Goal: Navigation & Orientation: Find specific page/section

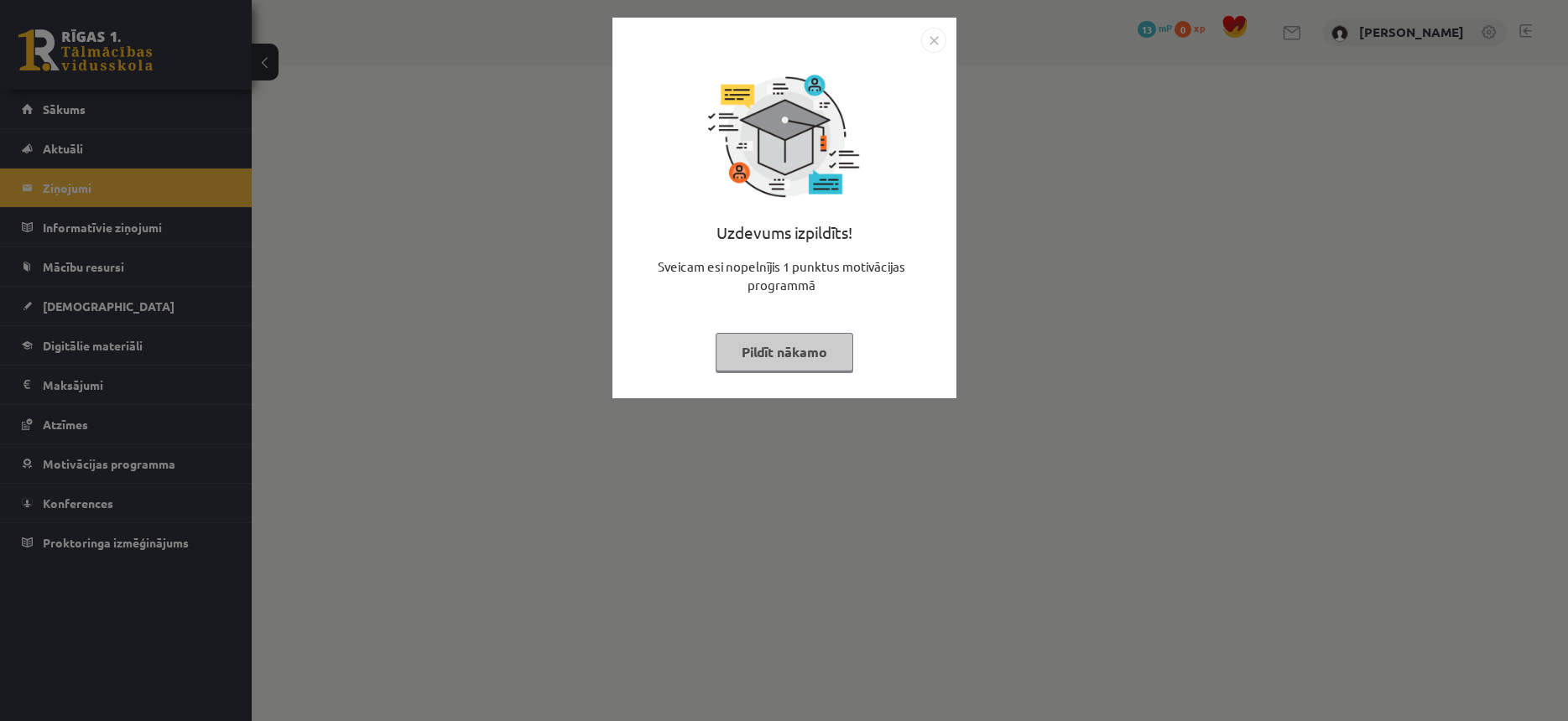
click at [780, 333] on div "Uzdevums izpildīts! Sveicam esi nopelnījis 1 punktus motivācijas programmā Pild…" at bounding box center [784, 221] width 324 height 335
click at [792, 355] on button "Pildīt nākamo" at bounding box center [785, 352] width 138 height 39
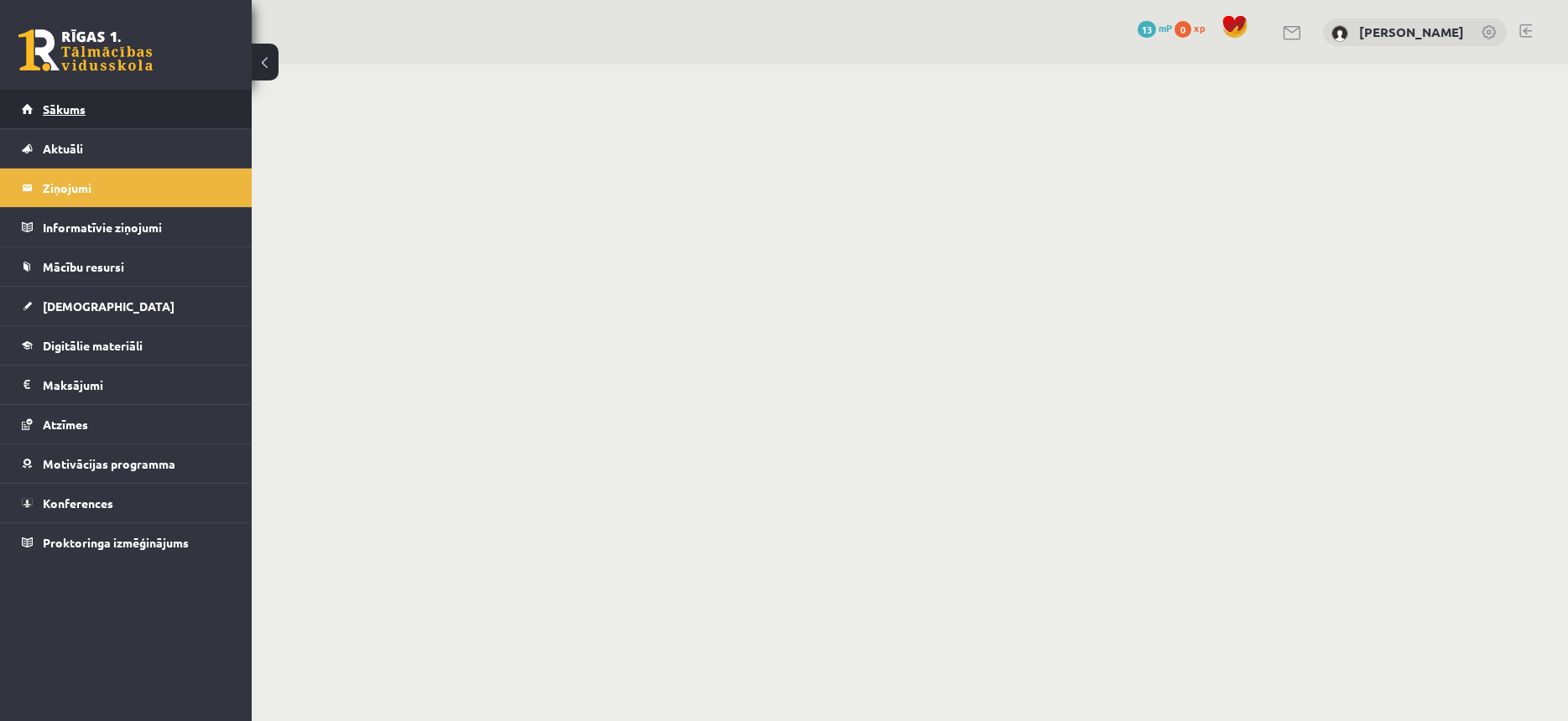
click at [157, 107] on link "Sākums" at bounding box center [126, 109] width 209 height 39
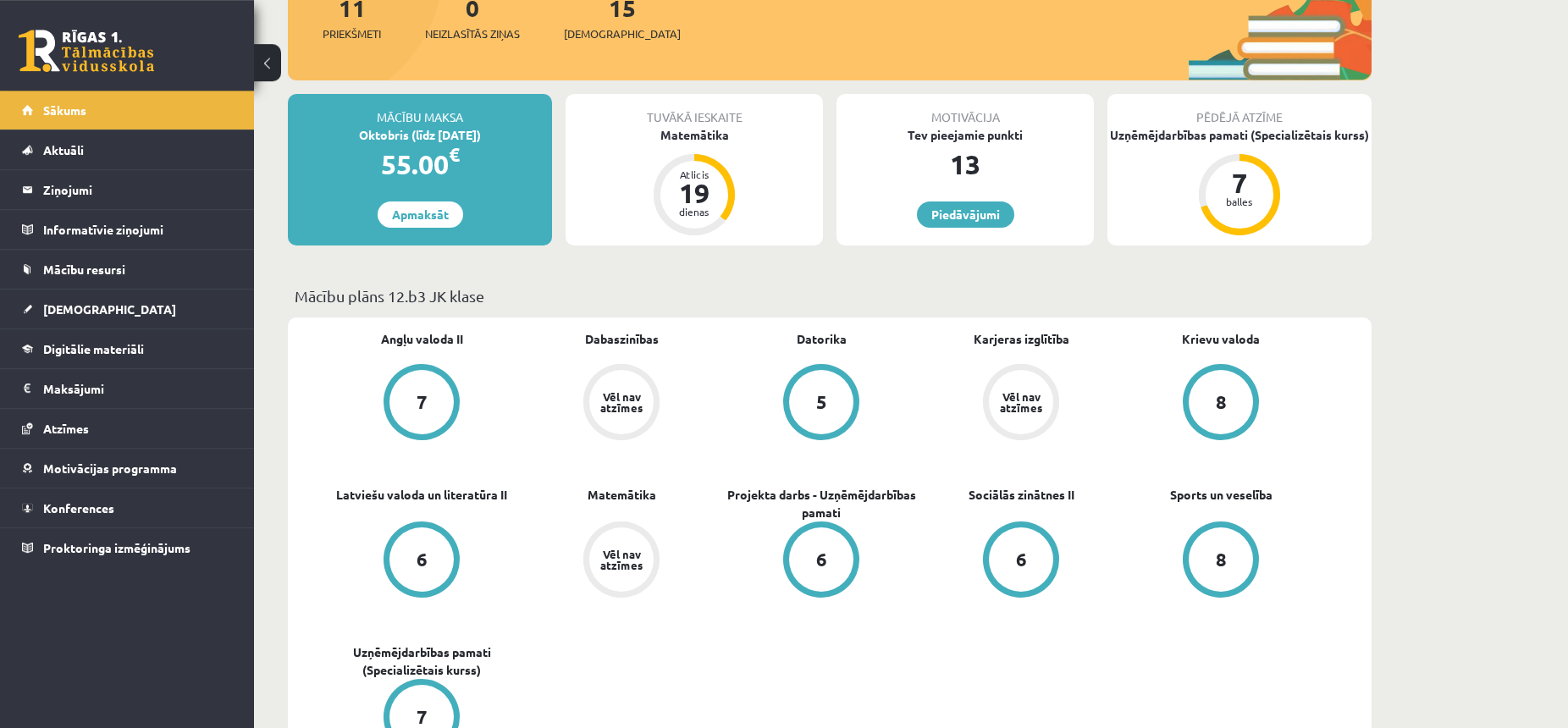
scroll to position [259, 0]
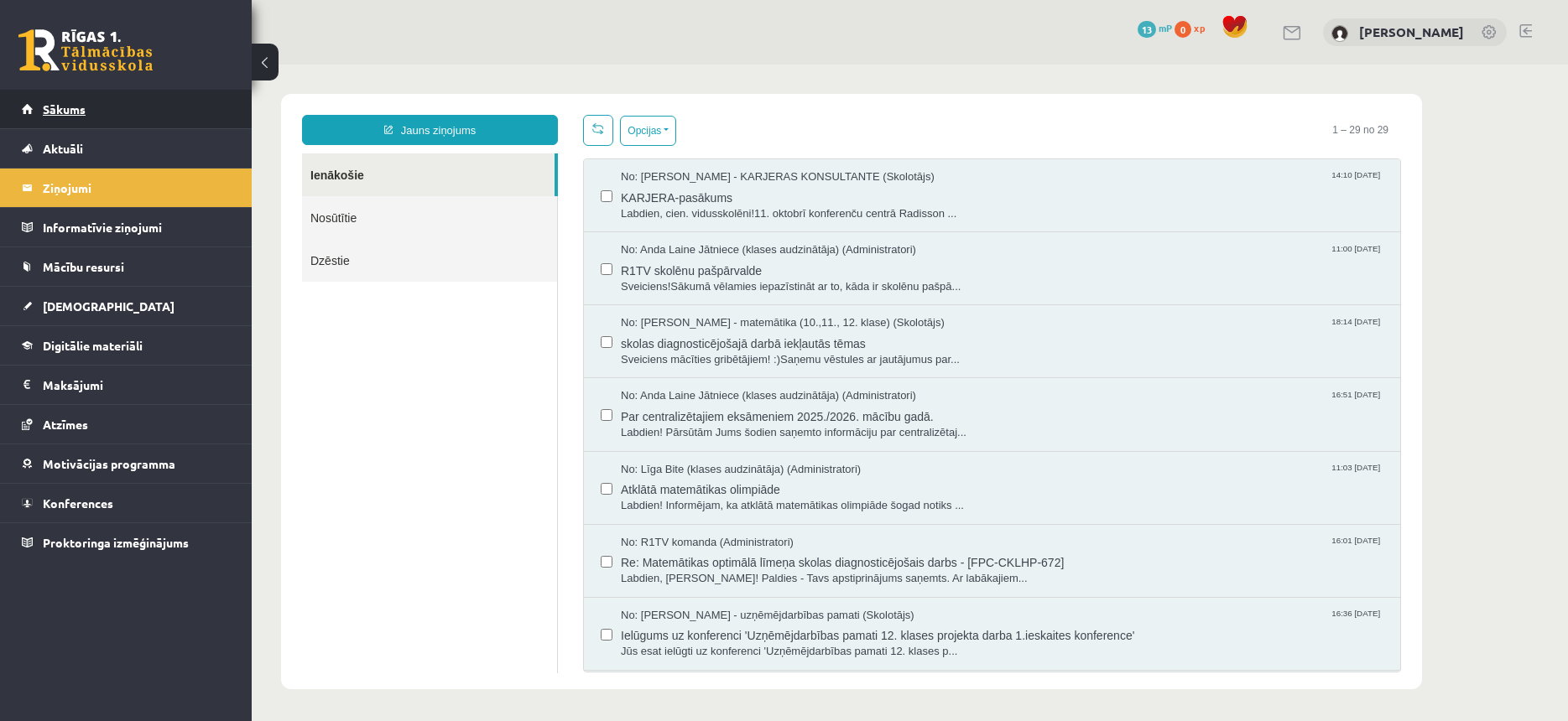
click at [137, 105] on link "Sākums" at bounding box center [126, 109] width 209 height 39
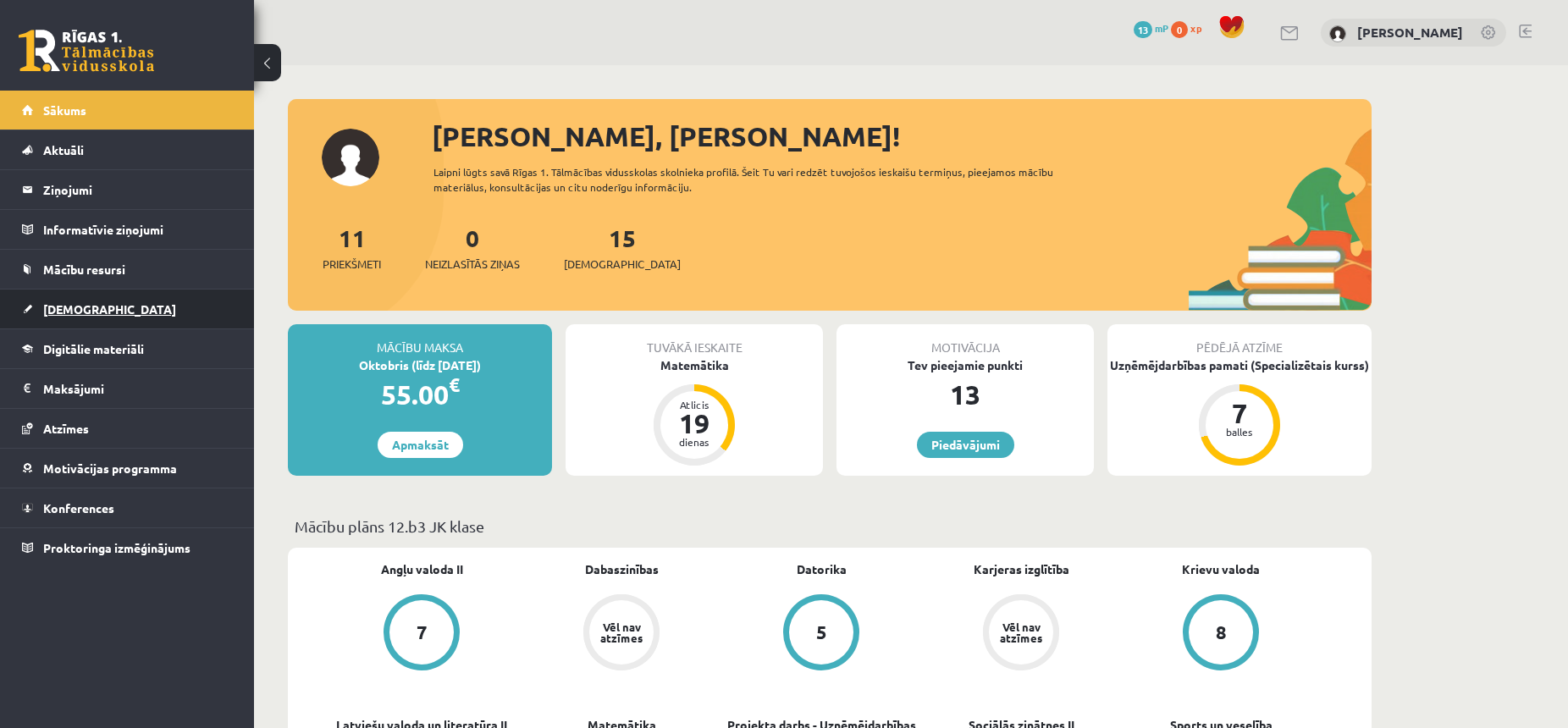
click at [135, 307] on link "[DEMOGRAPHIC_DATA]" at bounding box center [127, 309] width 211 height 39
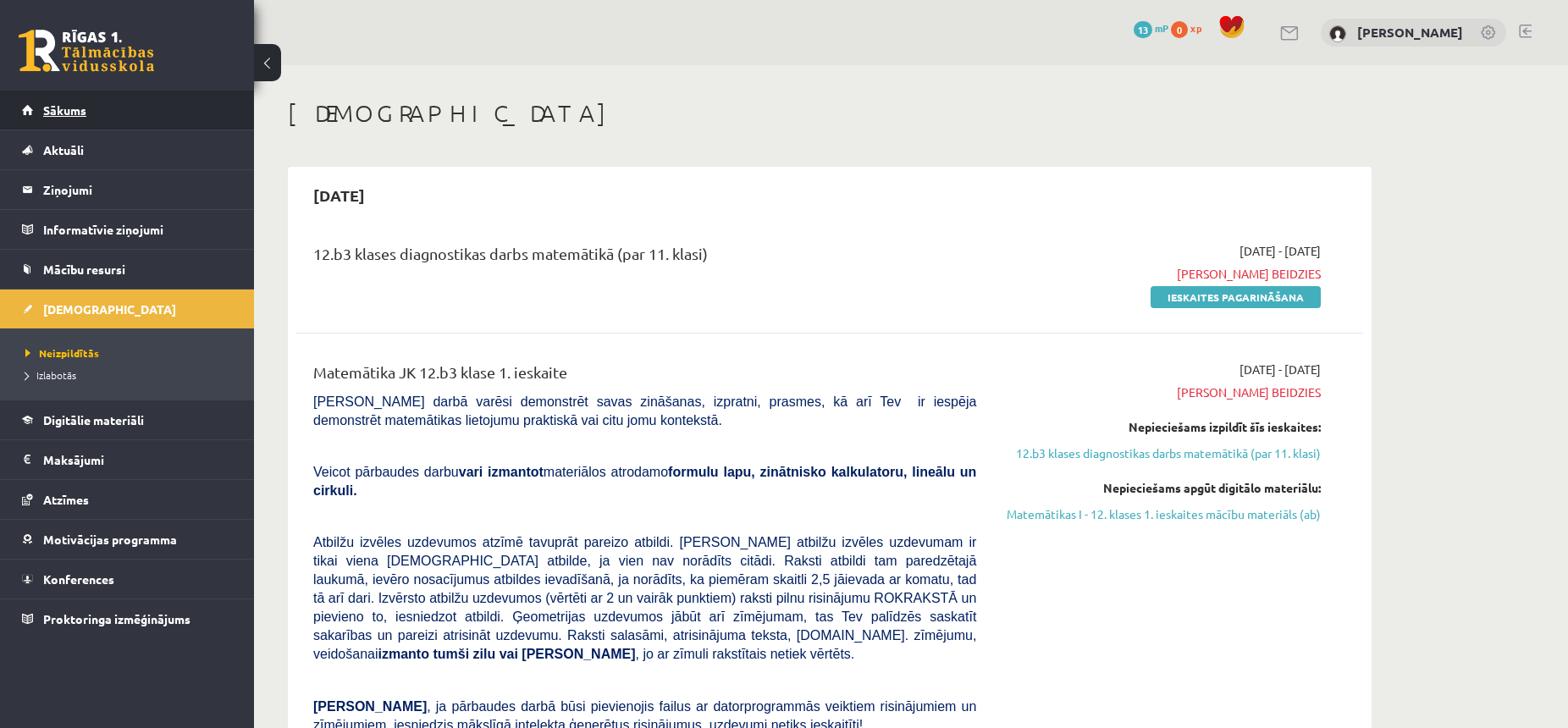
click at [127, 94] on link "Sākums" at bounding box center [127, 110] width 211 height 39
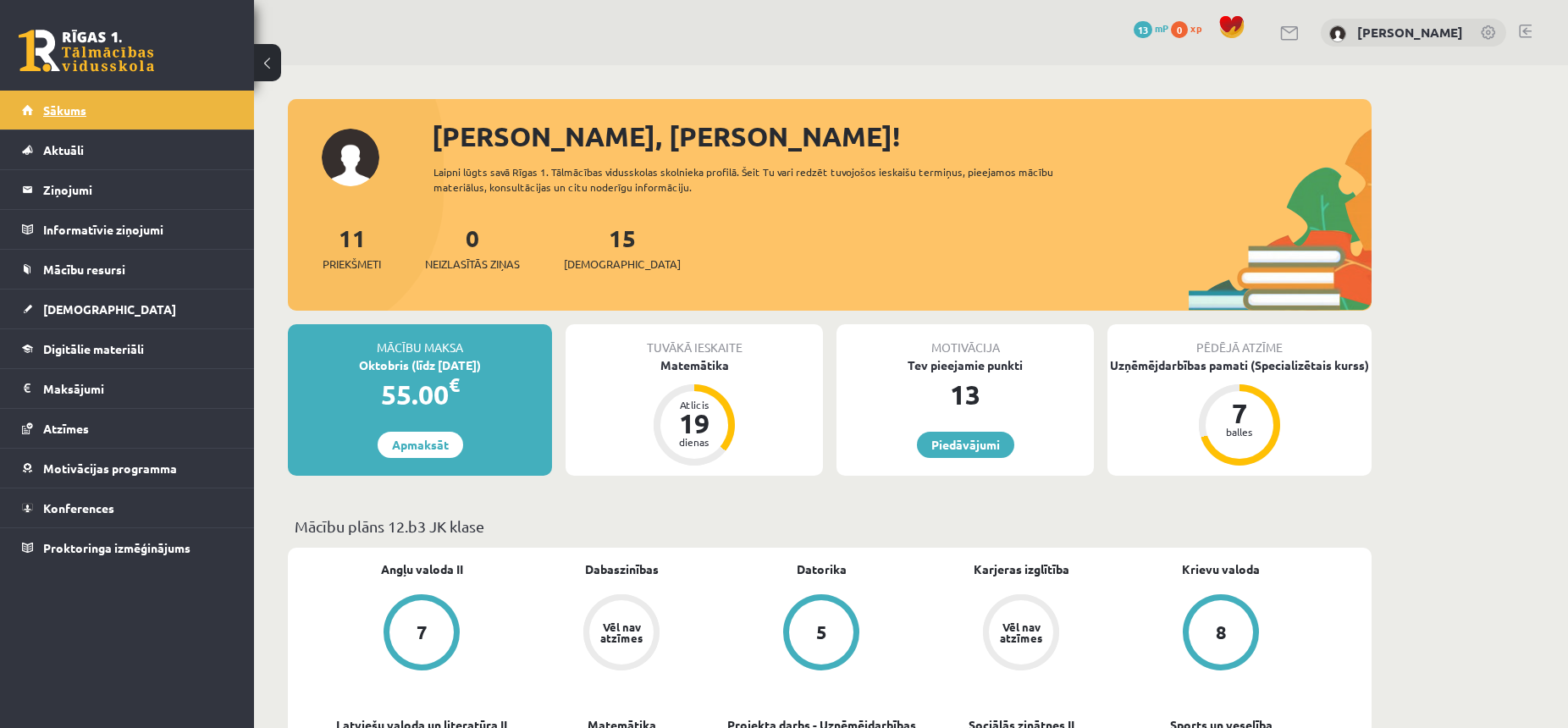
click at [102, 110] on link "Sākums" at bounding box center [127, 110] width 211 height 39
click at [94, 123] on link "Sākums" at bounding box center [127, 110] width 211 height 39
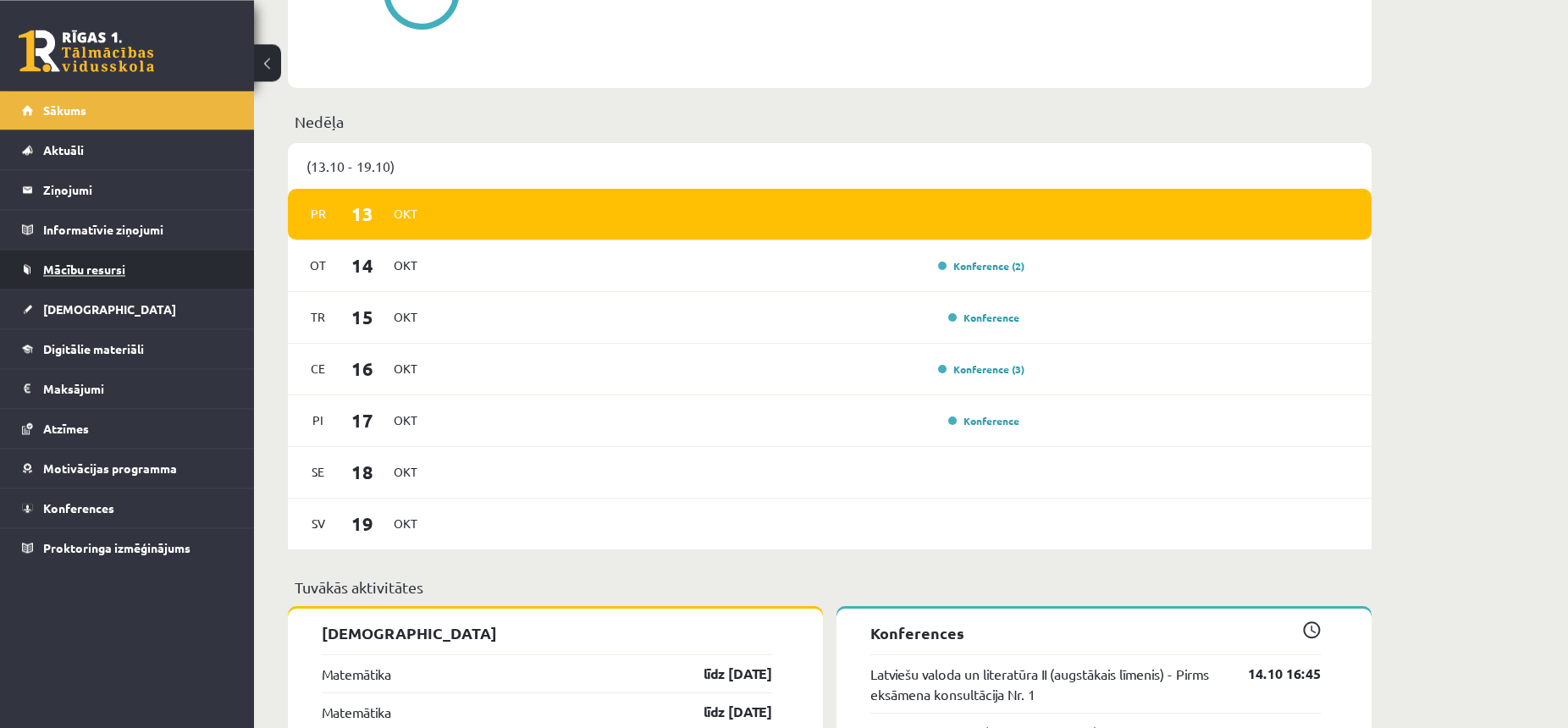
scroll to position [950, 0]
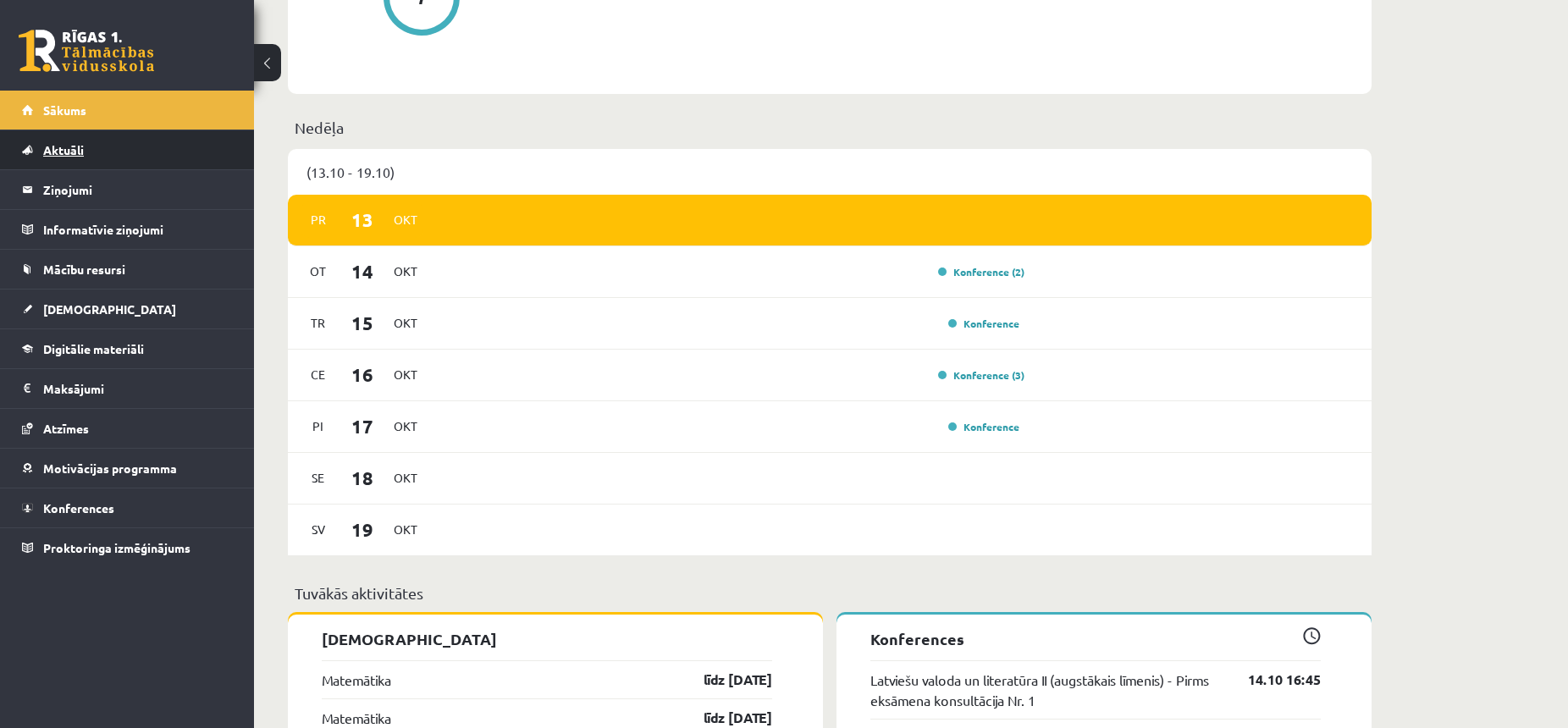
click at [113, 143] on link "Aktuāli" at bounding box center [127, 150] width 211 height 39
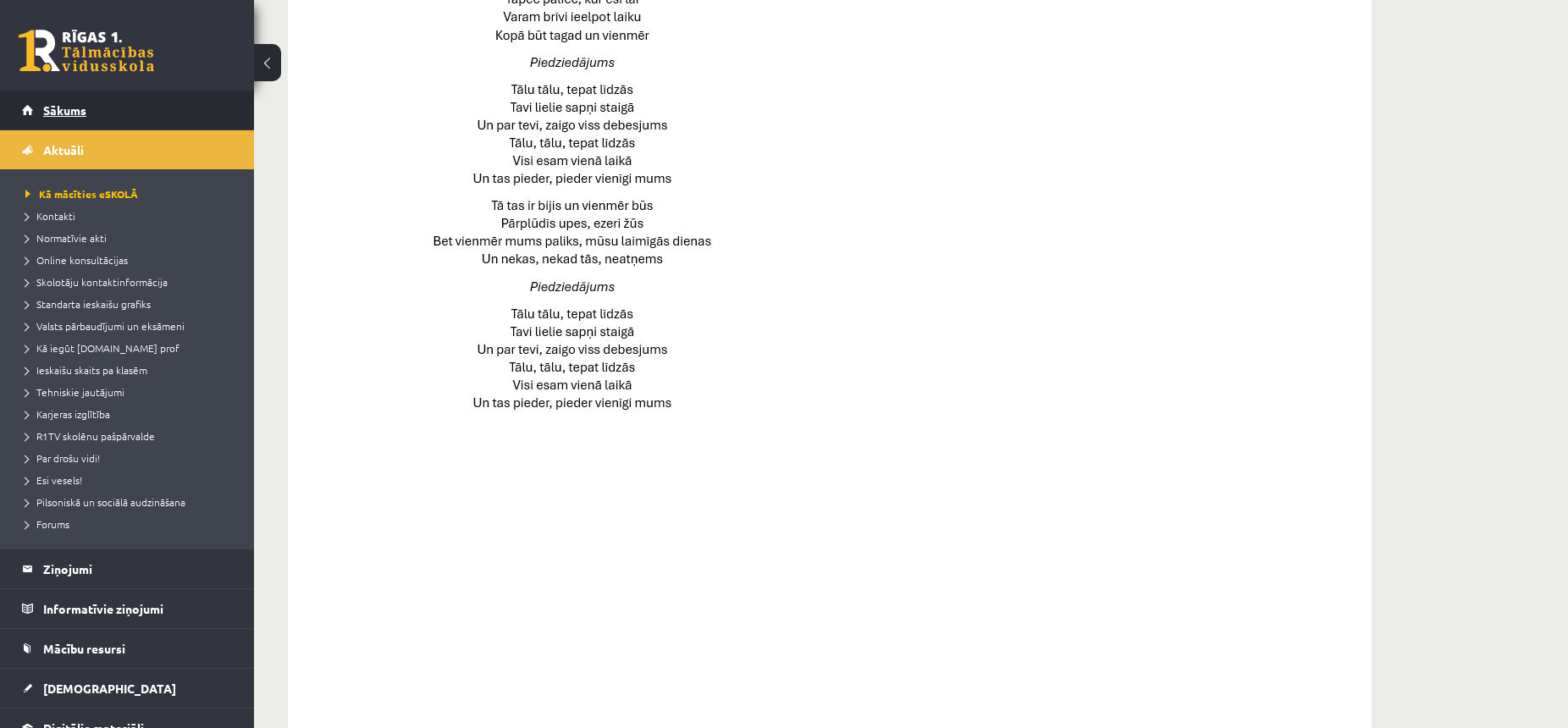
click at [110, 110] on link "Sākums" at bounding box center [127, 110] width 211 height 39
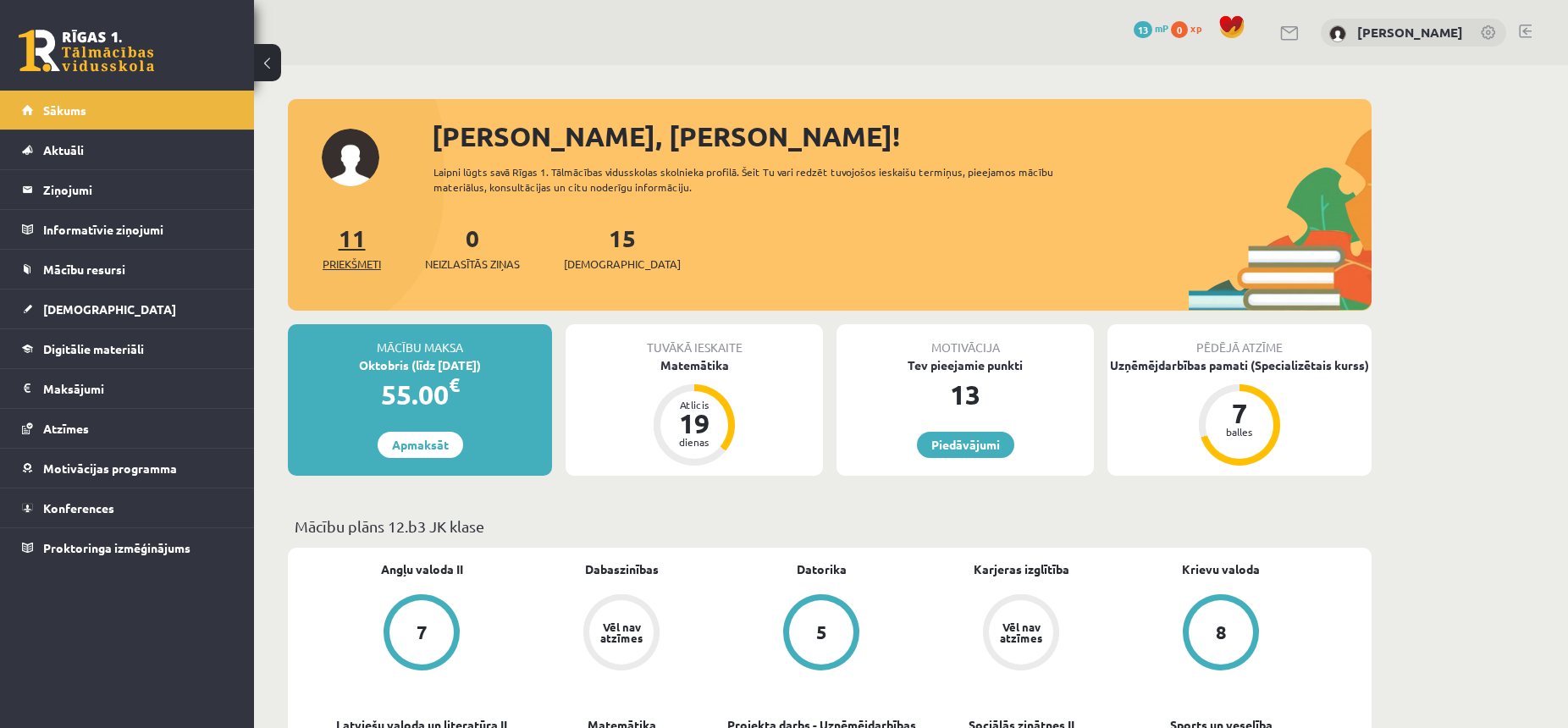
click at [362, 250] on link "11 Priekšmeti" at bounding box center [352, 248] width 59 height 50
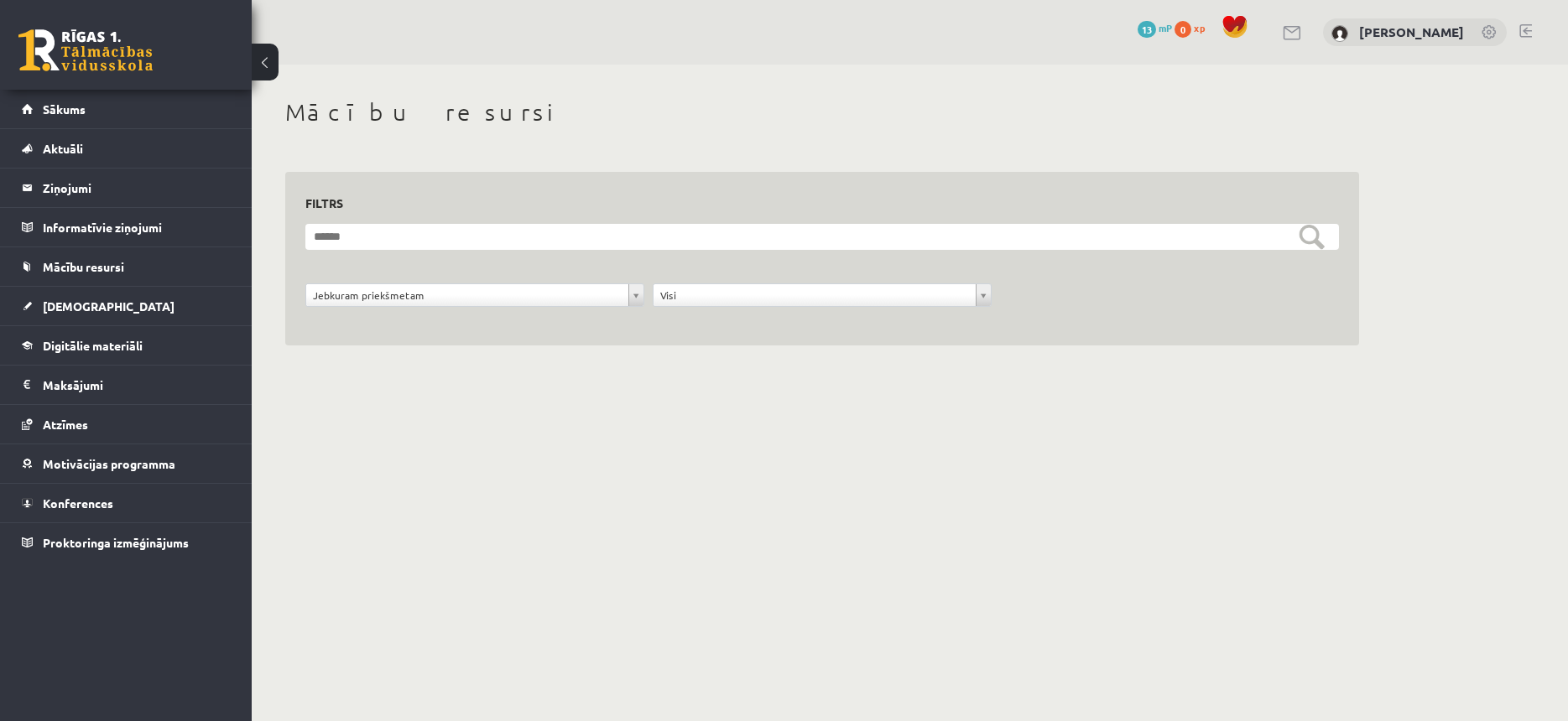
click at [479, 296] on body "0 Dāvanas 13 mP 0 xp [PERSON_NAME] Sākums Aktuāli Kā mācīties eSKOLĀ Kontakti N…" at bounding box center [784, 360] width 1568 height 721
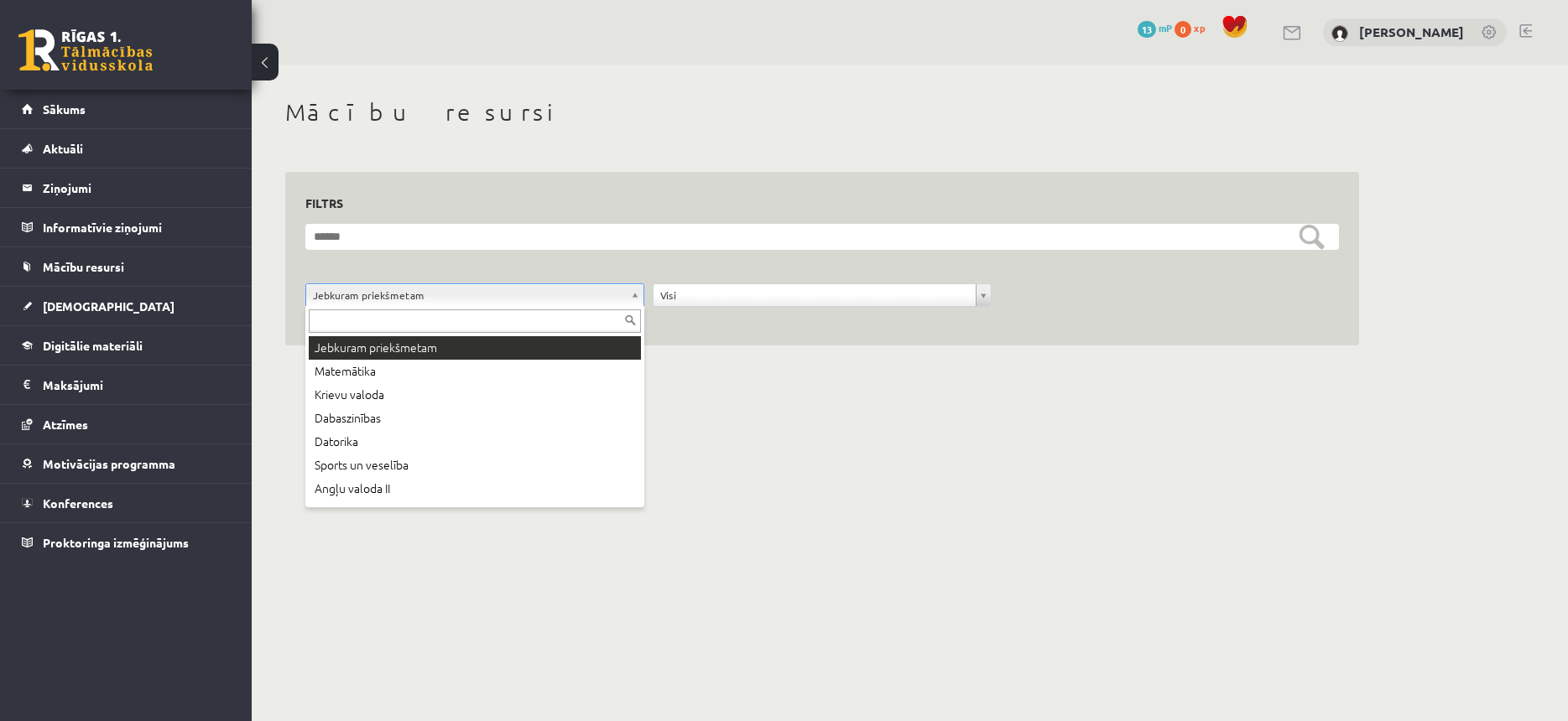
click at [525, 302] on body "0 Dāvanas 13 mP 0 xp [PERSON_NAME] Sākums Aktuāli Kā mācīties eSKOLĀ Kontakti N…" at bounding box center [784, 360] width 1568 height 721
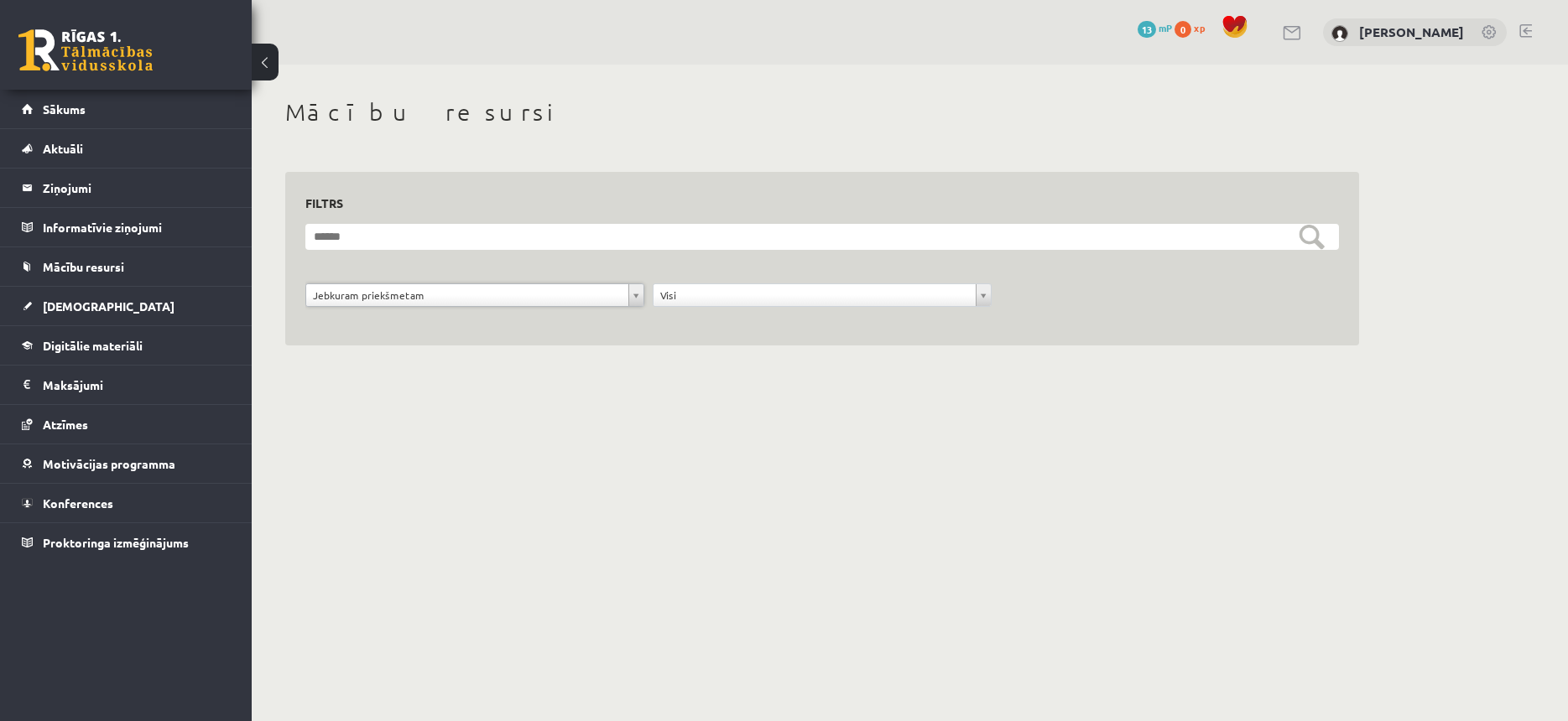
click at [637, 295] on body "0 Dāvanas 13 mP 0 xp [PERSON_NAME] Sākums Aktuāli Kā mācīties eSKOLĀ Kontakti N…" at bounding box center [784, 360] width 1568 height 721
click at [636, 295] on body "0 Dāvanas 13 mP 0 xp [PERSON_NAME] Sākums Aktuāli Kā mācīties eSKOLĀ Kontakti N…" at bounding box center [784, 360] width 1568 height 721
click at [116, 123] on link "Sākums" at bounding box center [126, 109] width 209 height 39
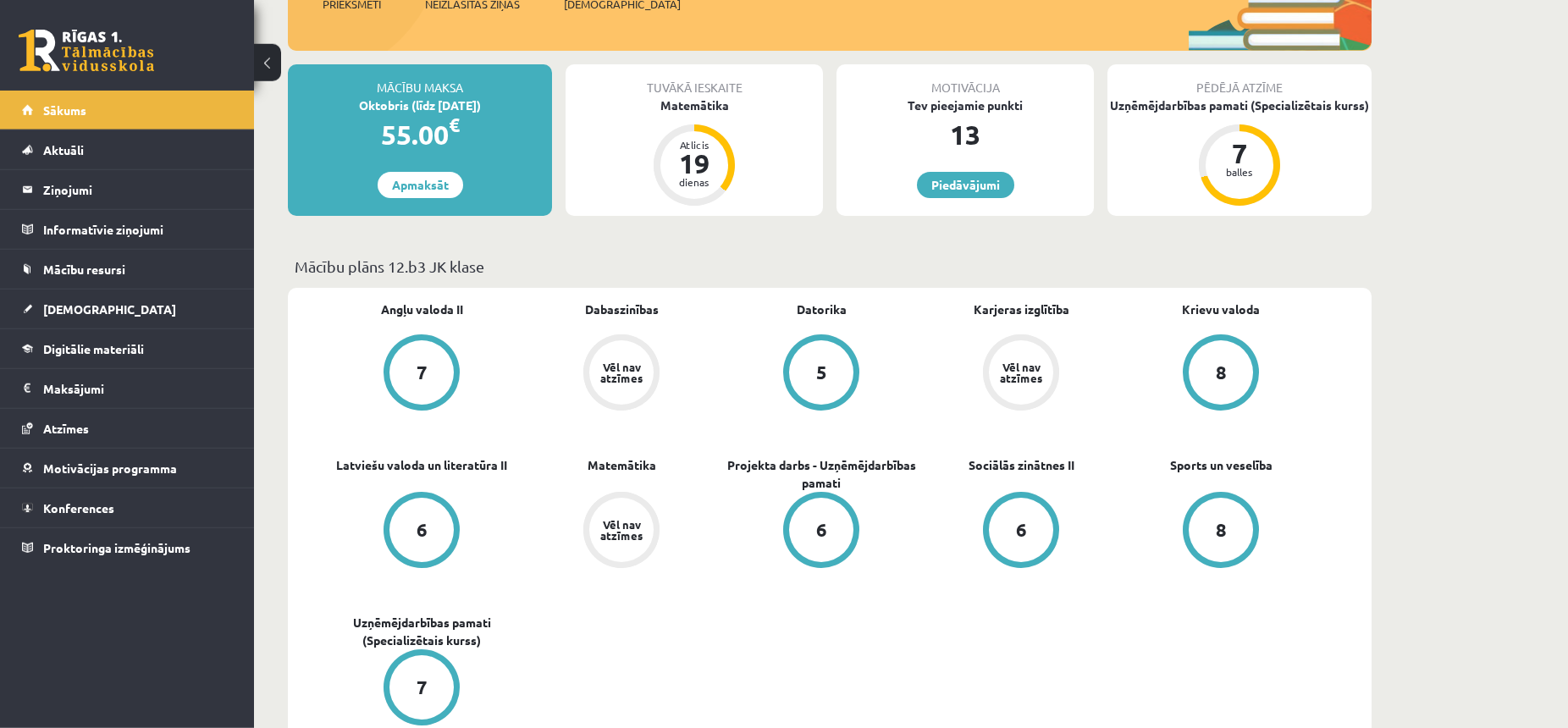
scroll to position [346, 0]
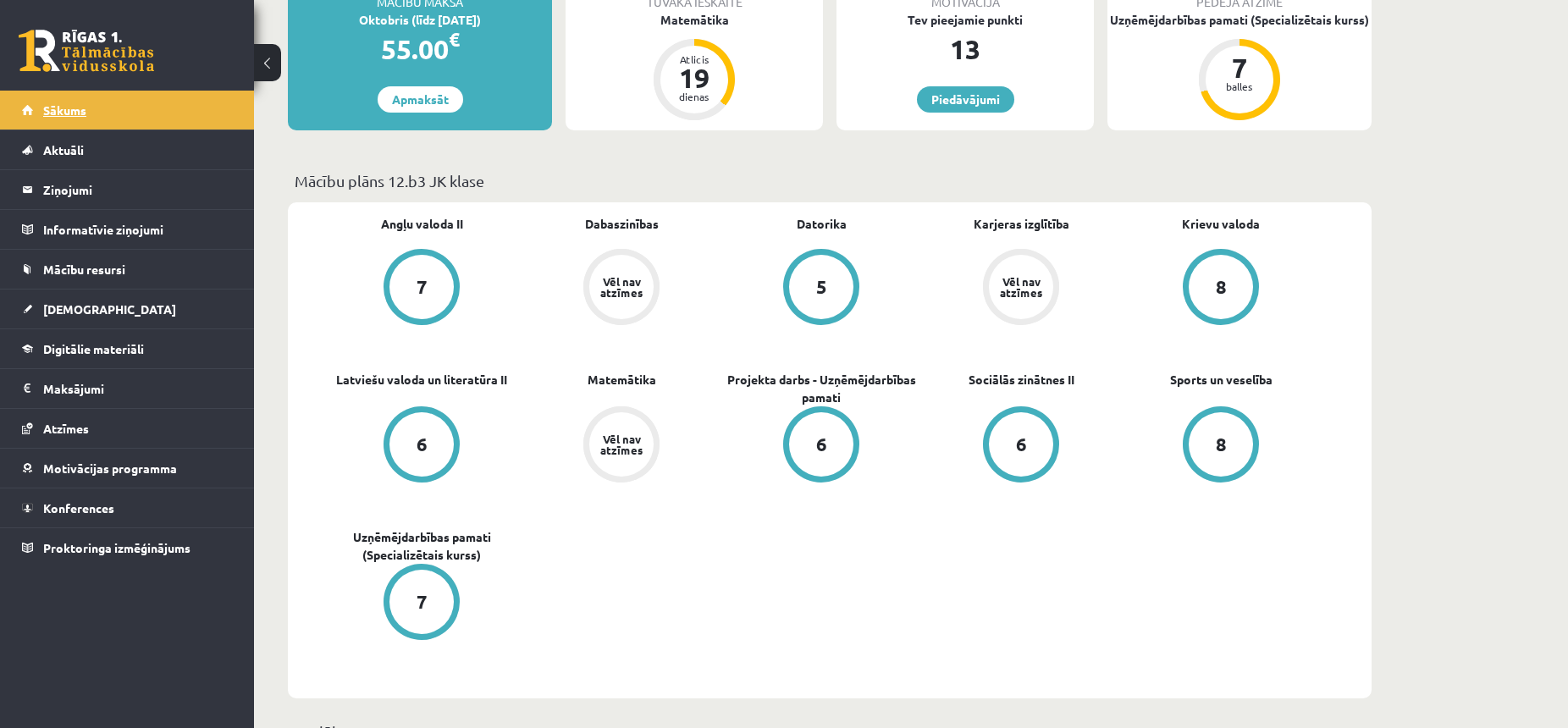
click at [84, 121] on link "Sākums" at bounding box center [127, 110] width 211 height 39
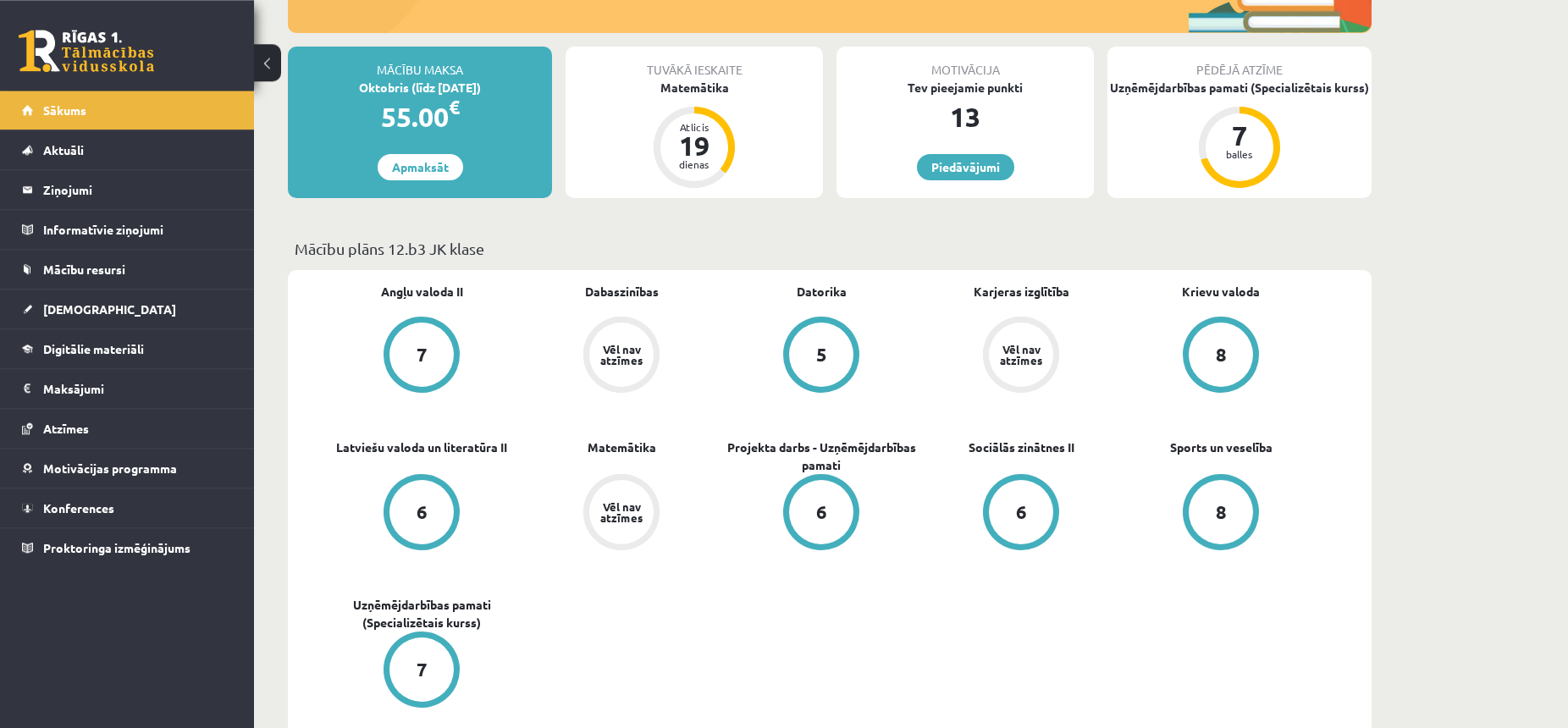
scroll to position [346, 0]
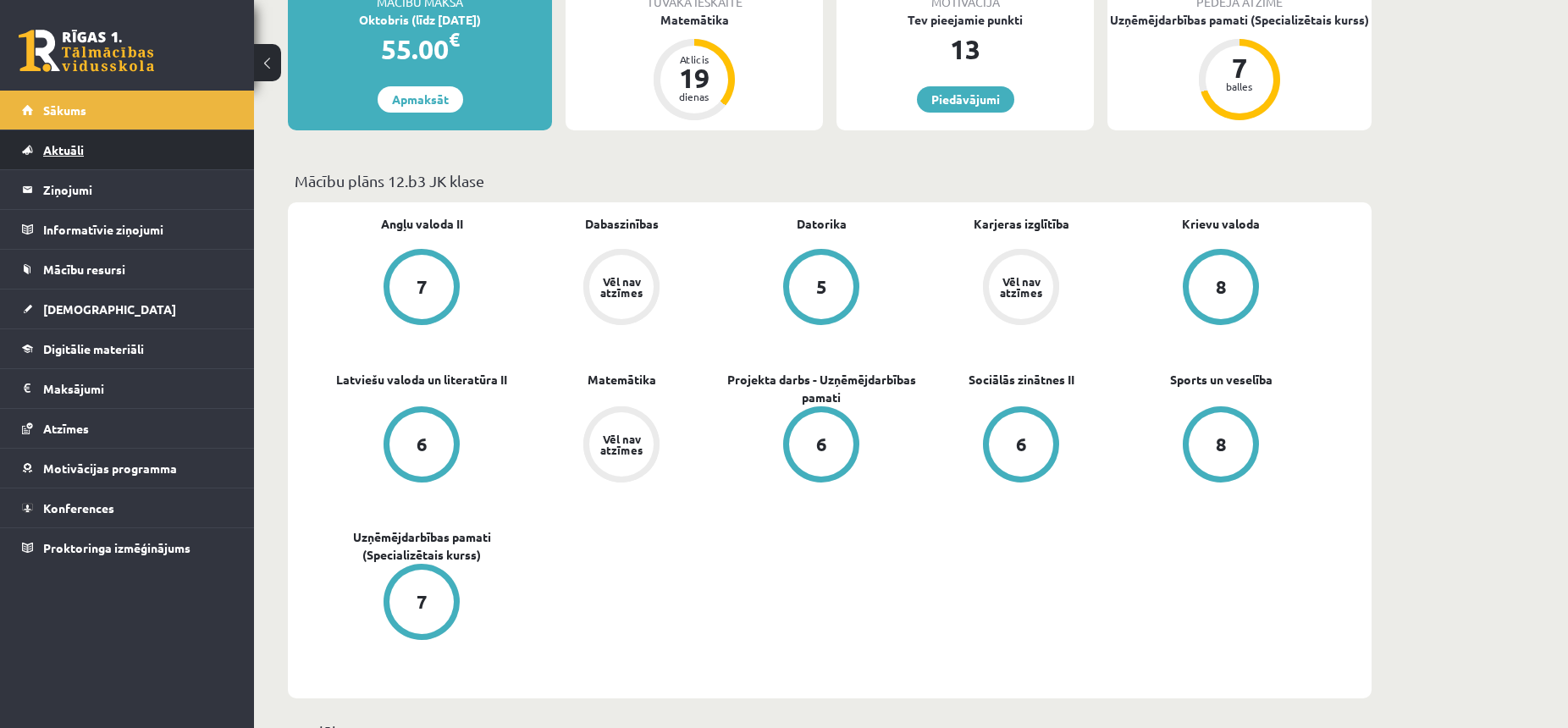
click at [110, 147] on link "Aktuāli" at bounding box center [127, 150] width 211 height 39
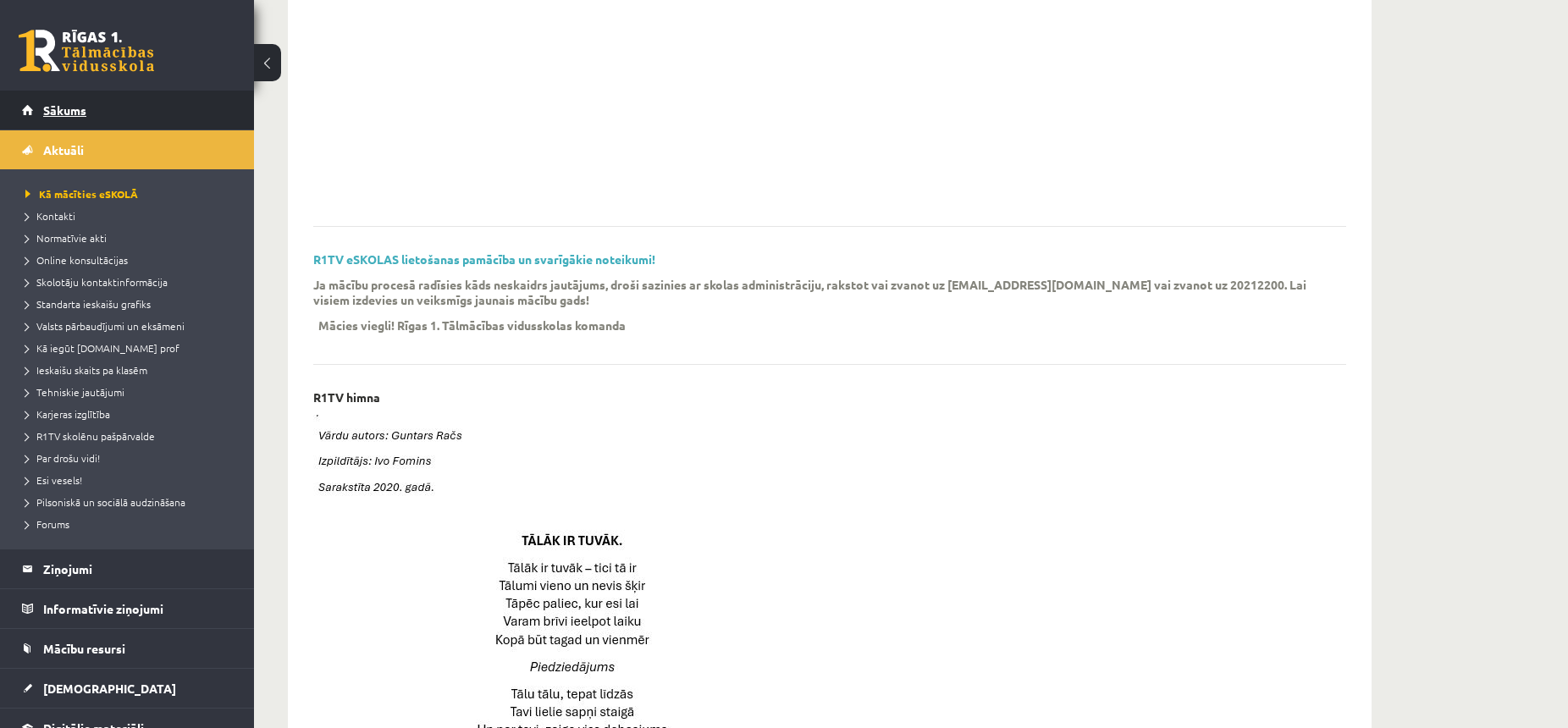
click at [123, 118] on link "Sākums" at bounding box center [127, 110] width 211 height 39
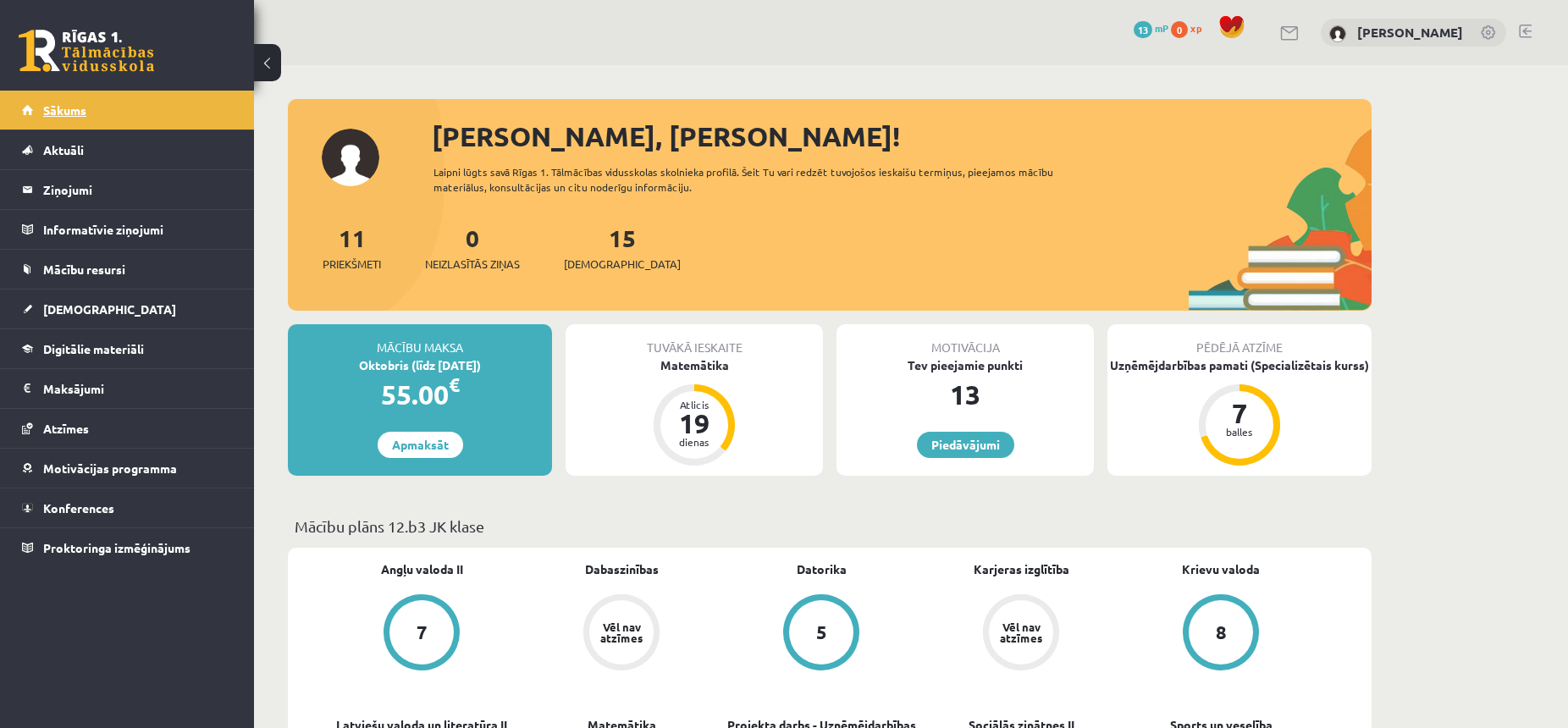
click at [141, 107] on link "Sākums" at bounding box center [127, 110] width 211 height 39
click at [136, 107] on link "Sākums" at bounding box center [127, 110] width 211 height 39
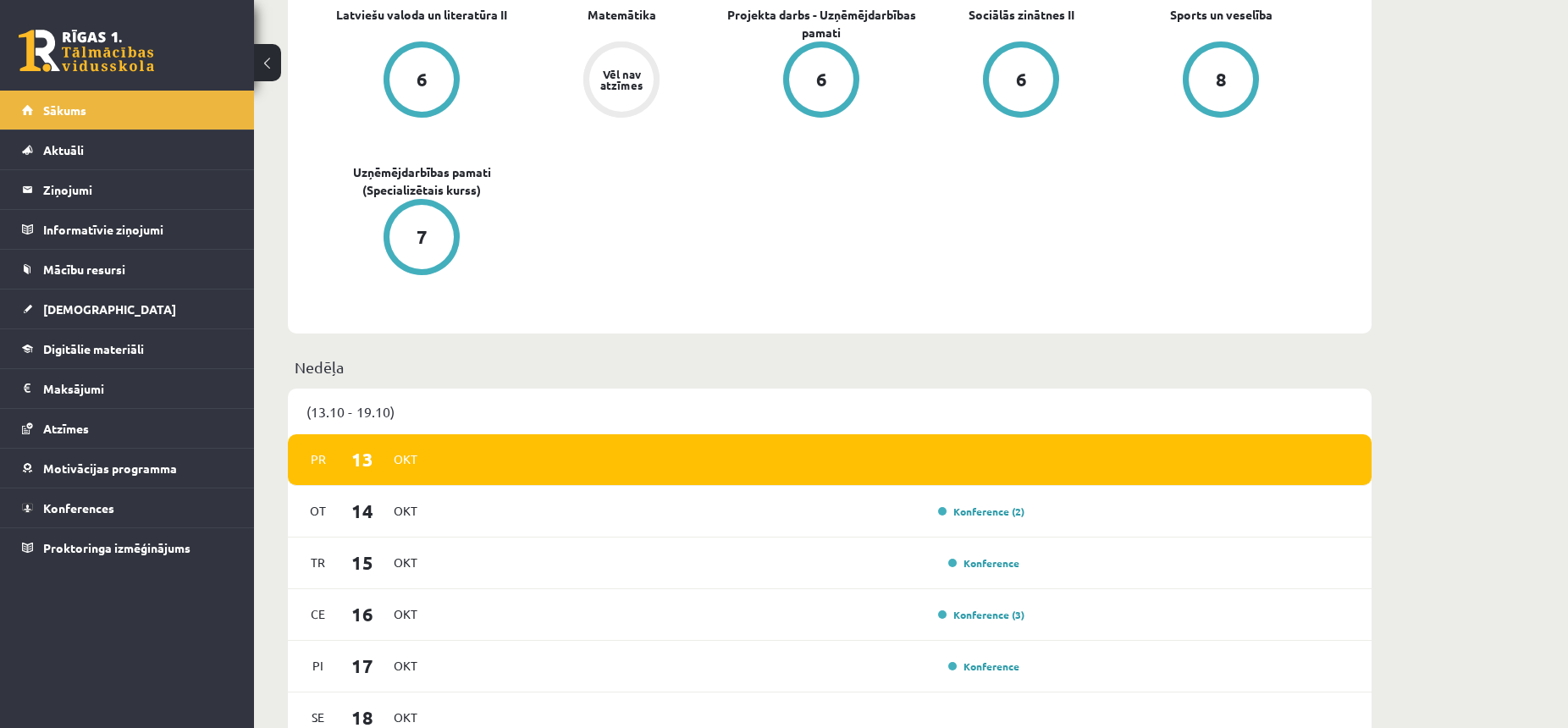
scroll to position [20, 0]
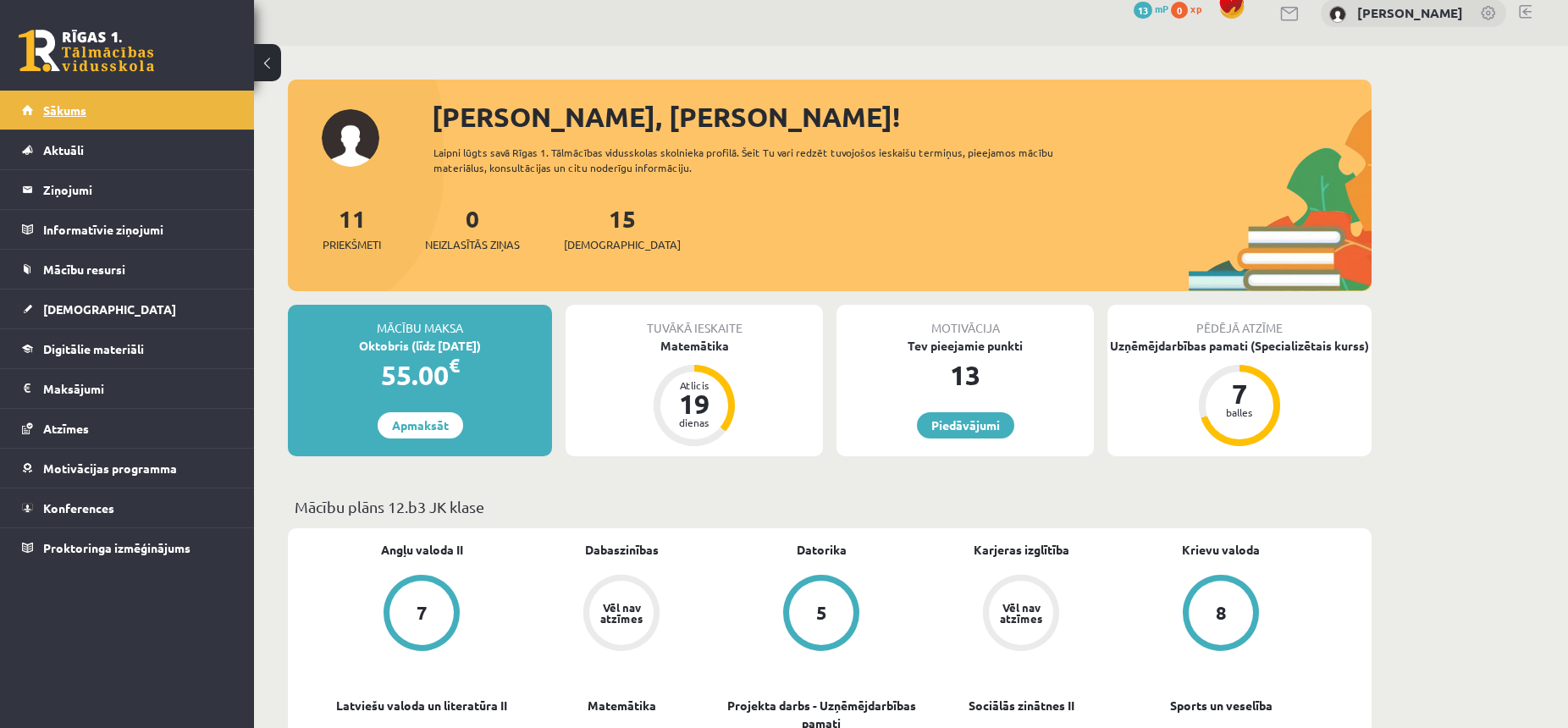
click at [132, 114] on link "Sākums" at bounding box center [127, 110] width 211 height 39
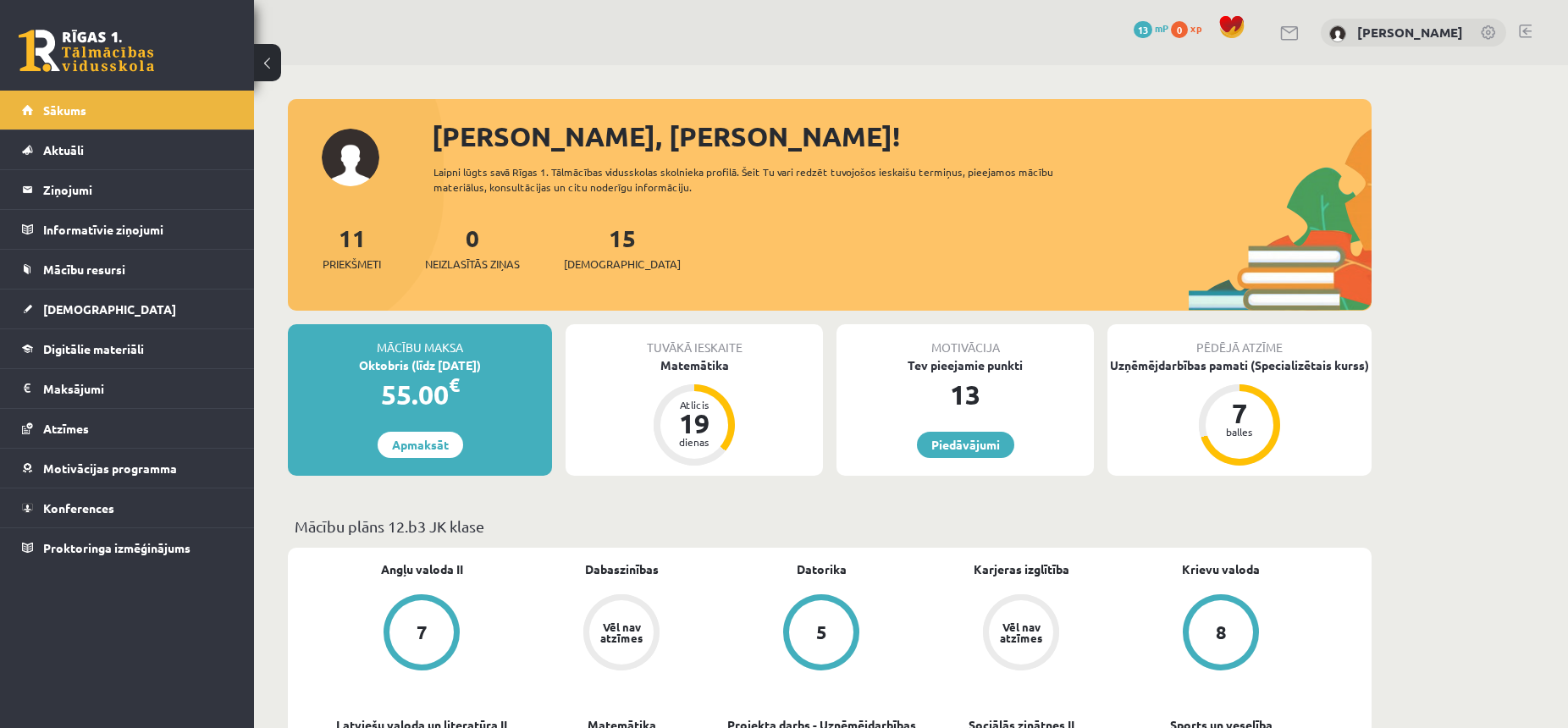
click at [274, 60] on button at bounding box center [267, 62] width 27 height 37
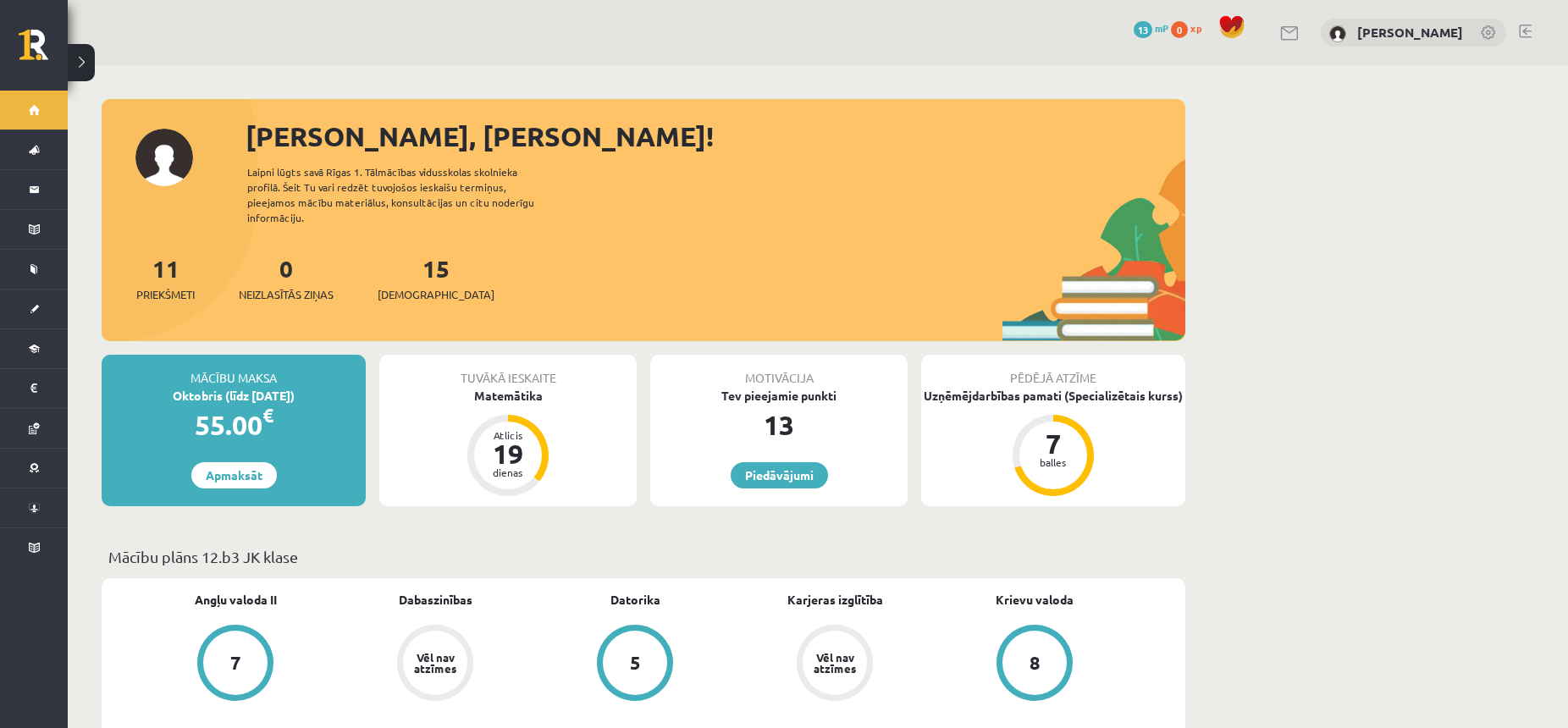
click at [91, 62] on button at bounding box center [81, 62] width 27 height 37
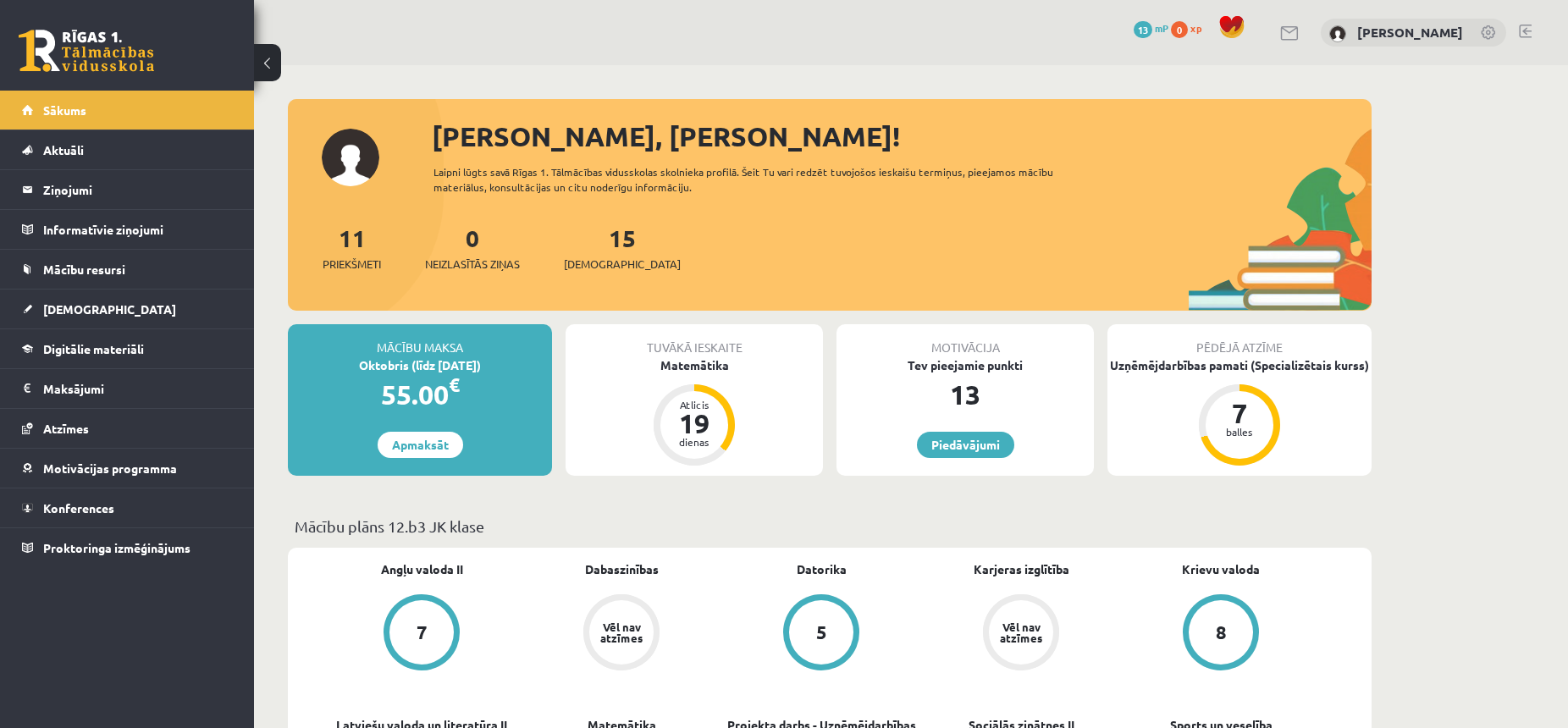
click at [262, 69] on button at bounding box center [267, 62] width 27 height 37
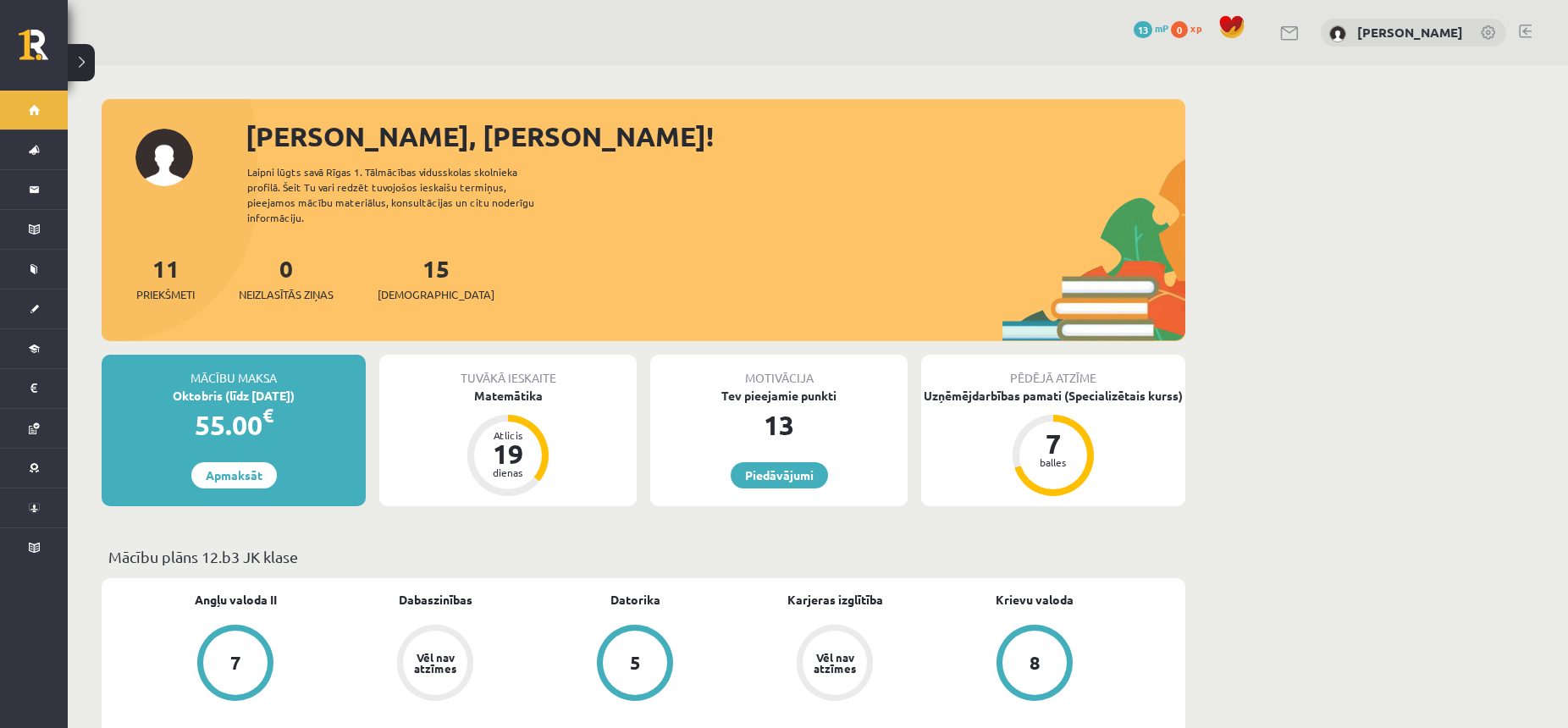
click at [85, 61] on button at bounding box center [81, 62] width 27 height 37
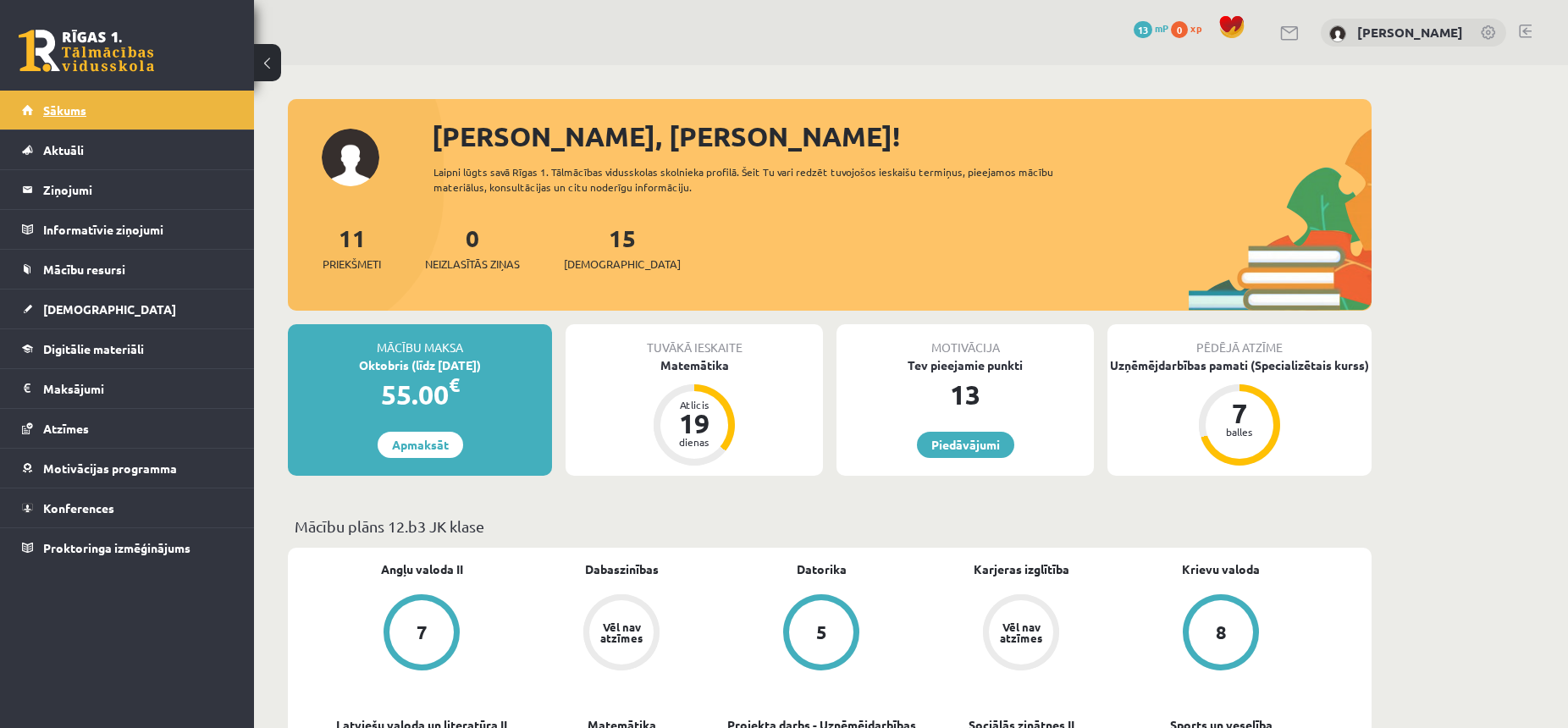
click at [154, 110] on link "Sākums" at bounding box center [127, 110] width 211 height 39
click at [147, 397] on legend "Maksājumi 0" at bounding box center [137, 389] width 190 height 39
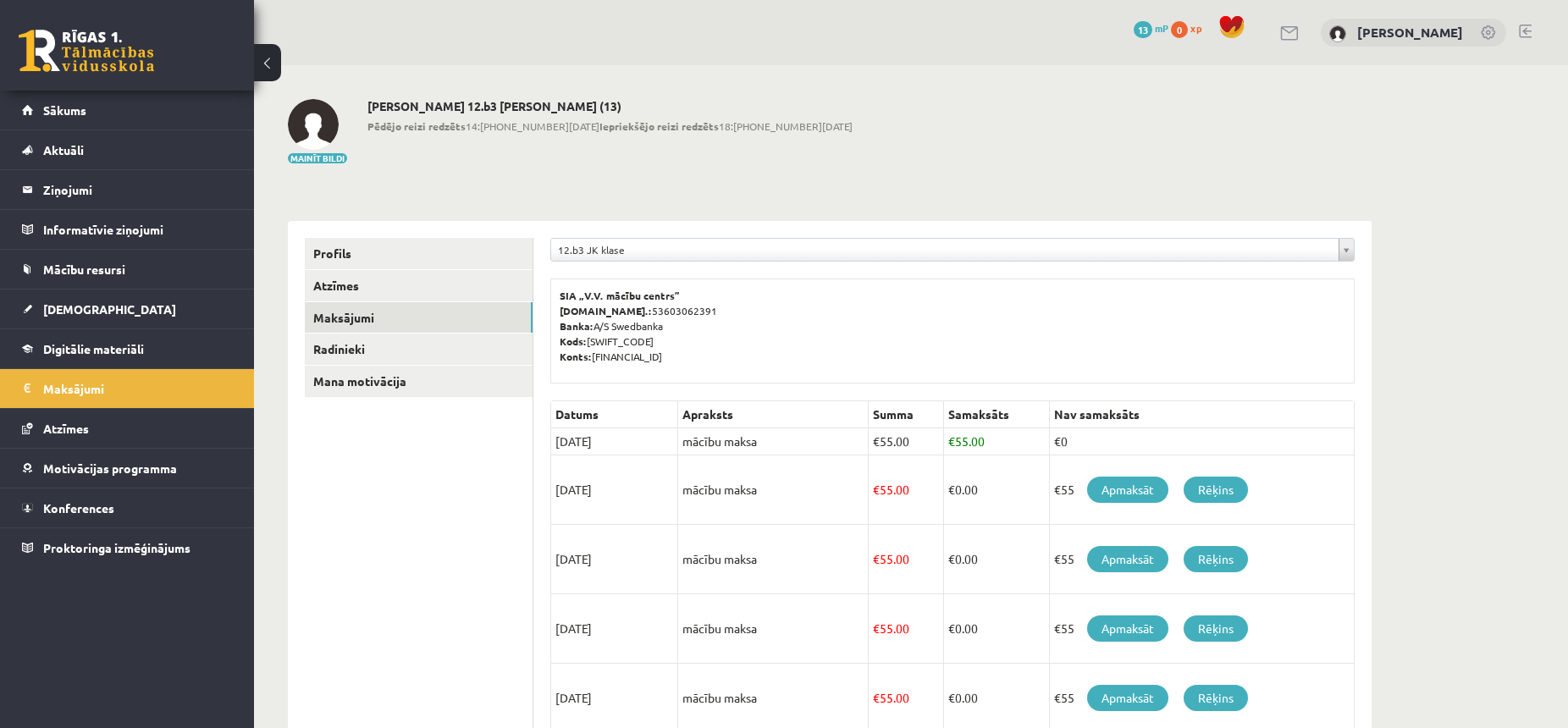
scroll to position [86, 0]
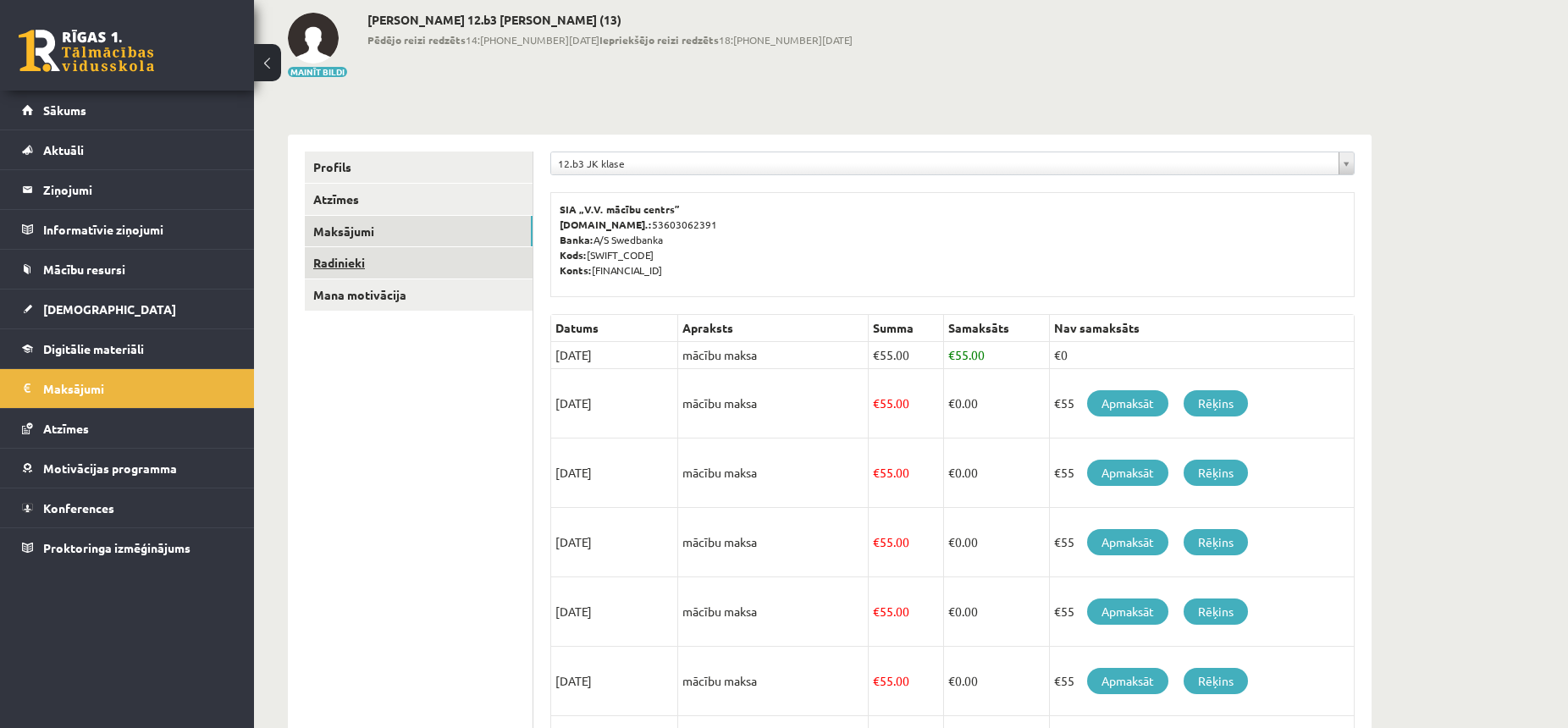
click at [413, 264] on link "Radinieki" at bounding box center [419, 262] width 228 height 31
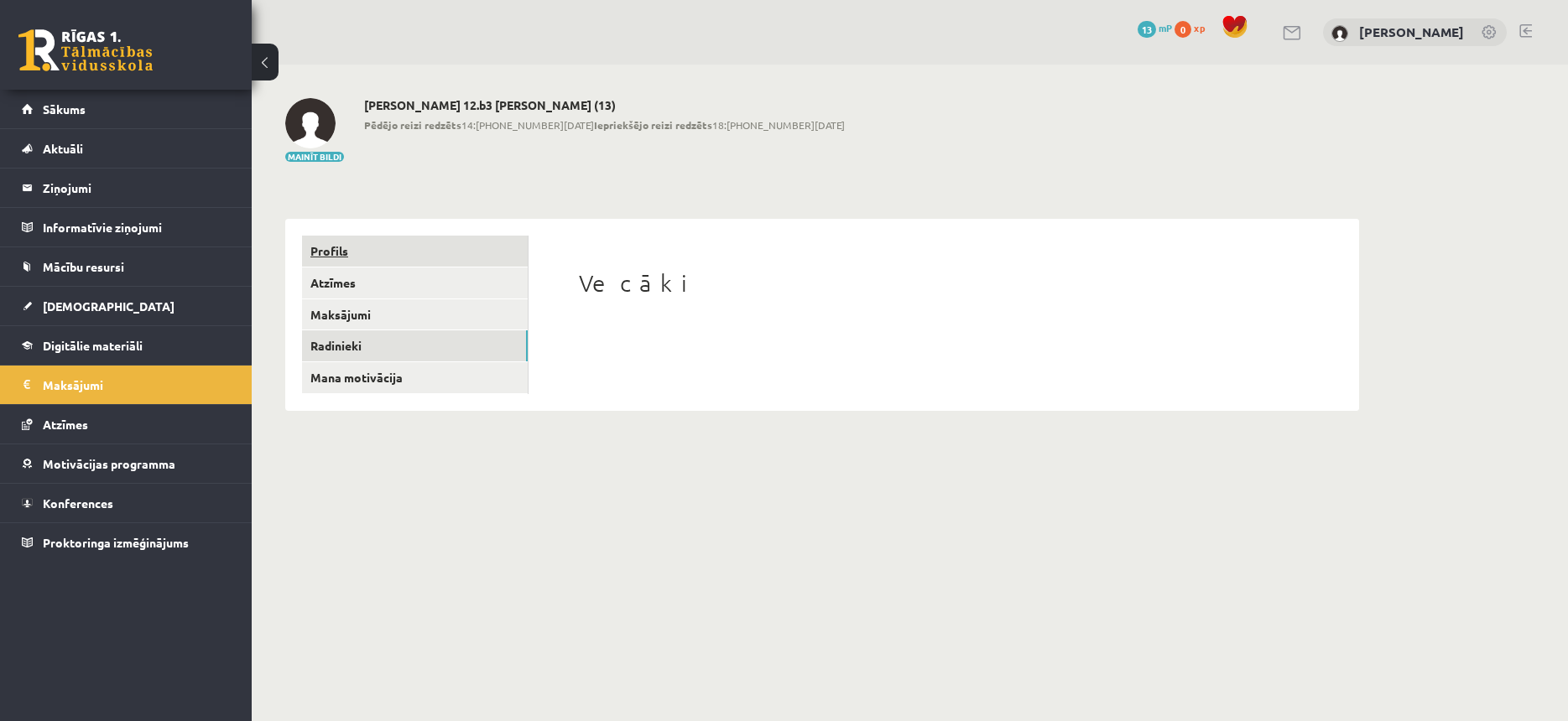
click at [366, 253] on link "Profils" at bounding box center [415, 251] width 226 height 31
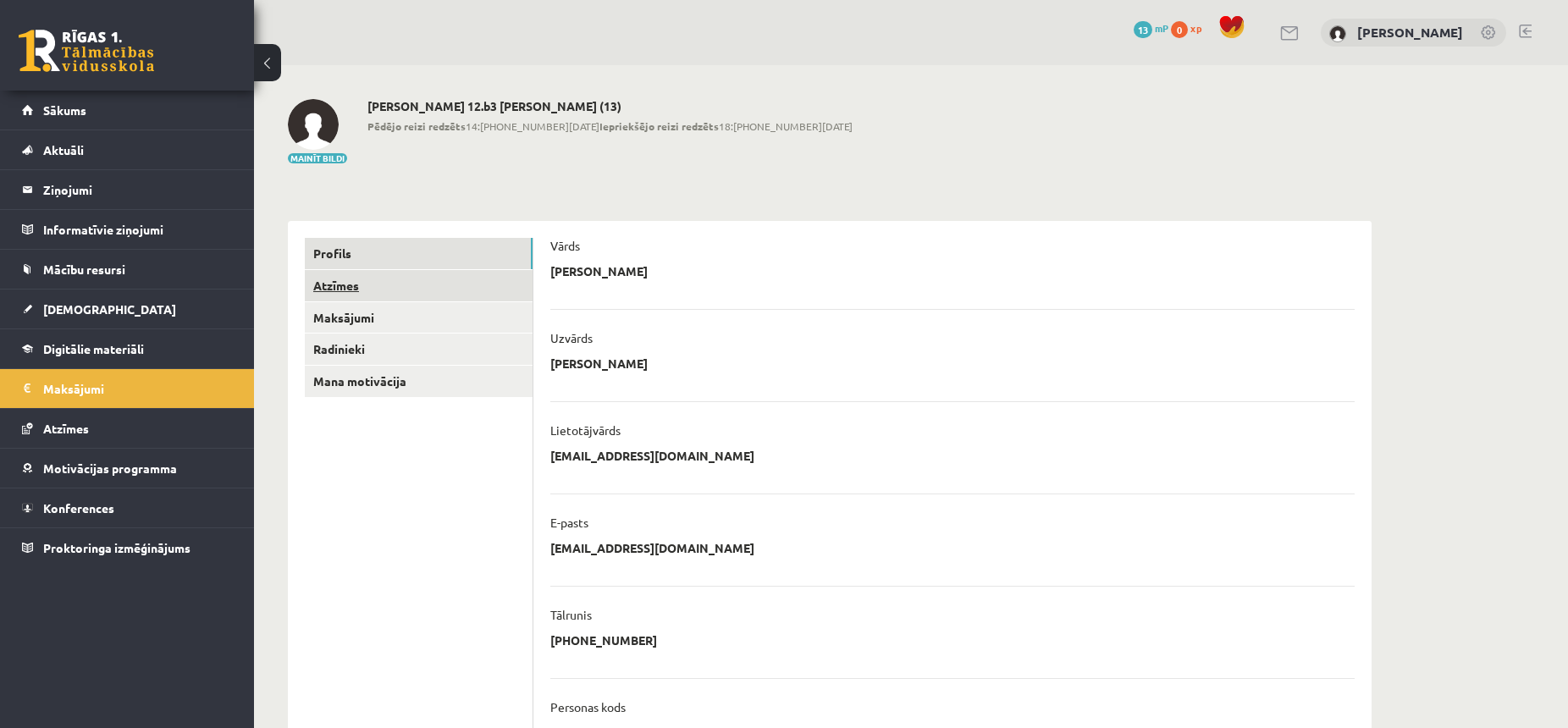
click at [390, 292] on link "Atzīmes" at bounding box center [419, 285] width 228 height 31
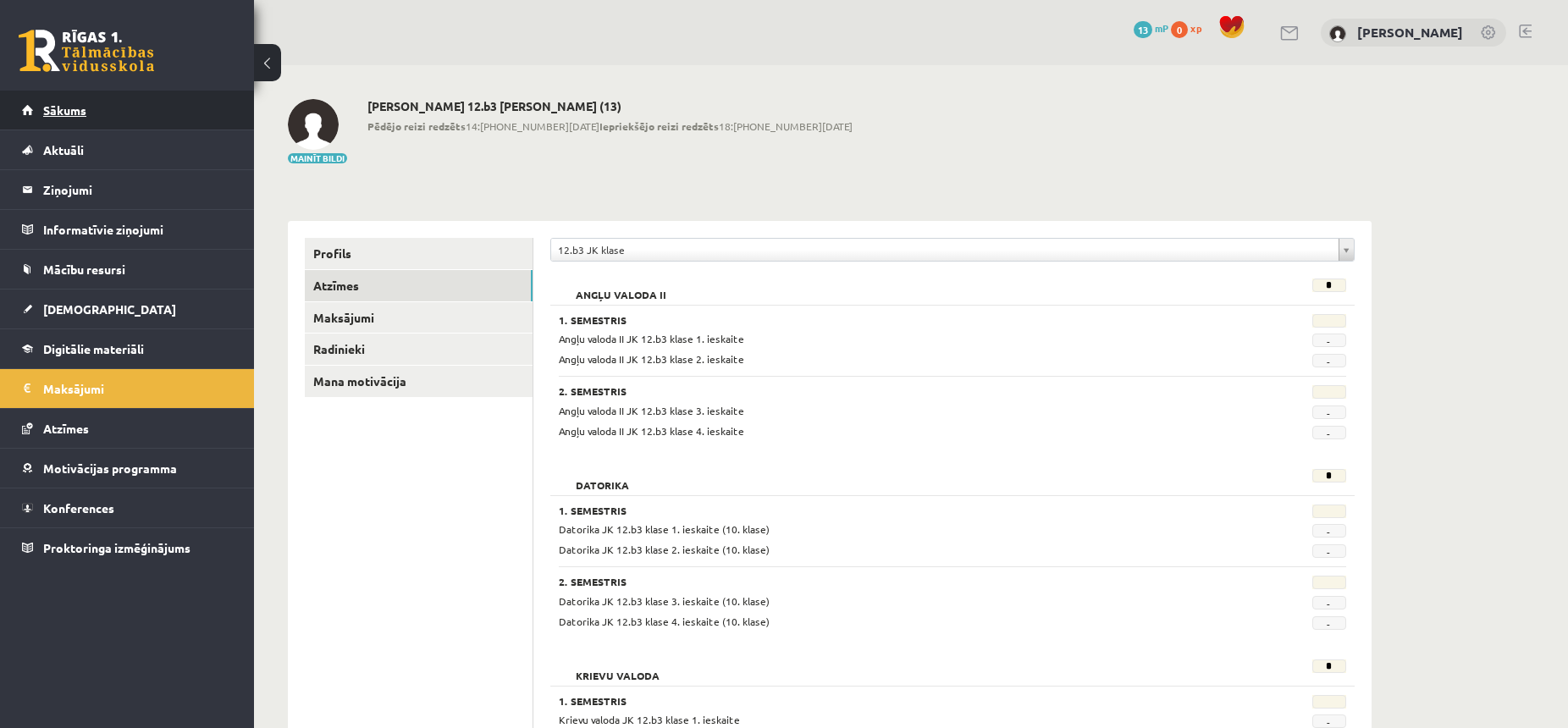
click at [87, 109] on link "Sākums" at bounding box center [127, 110] width 211 height 39
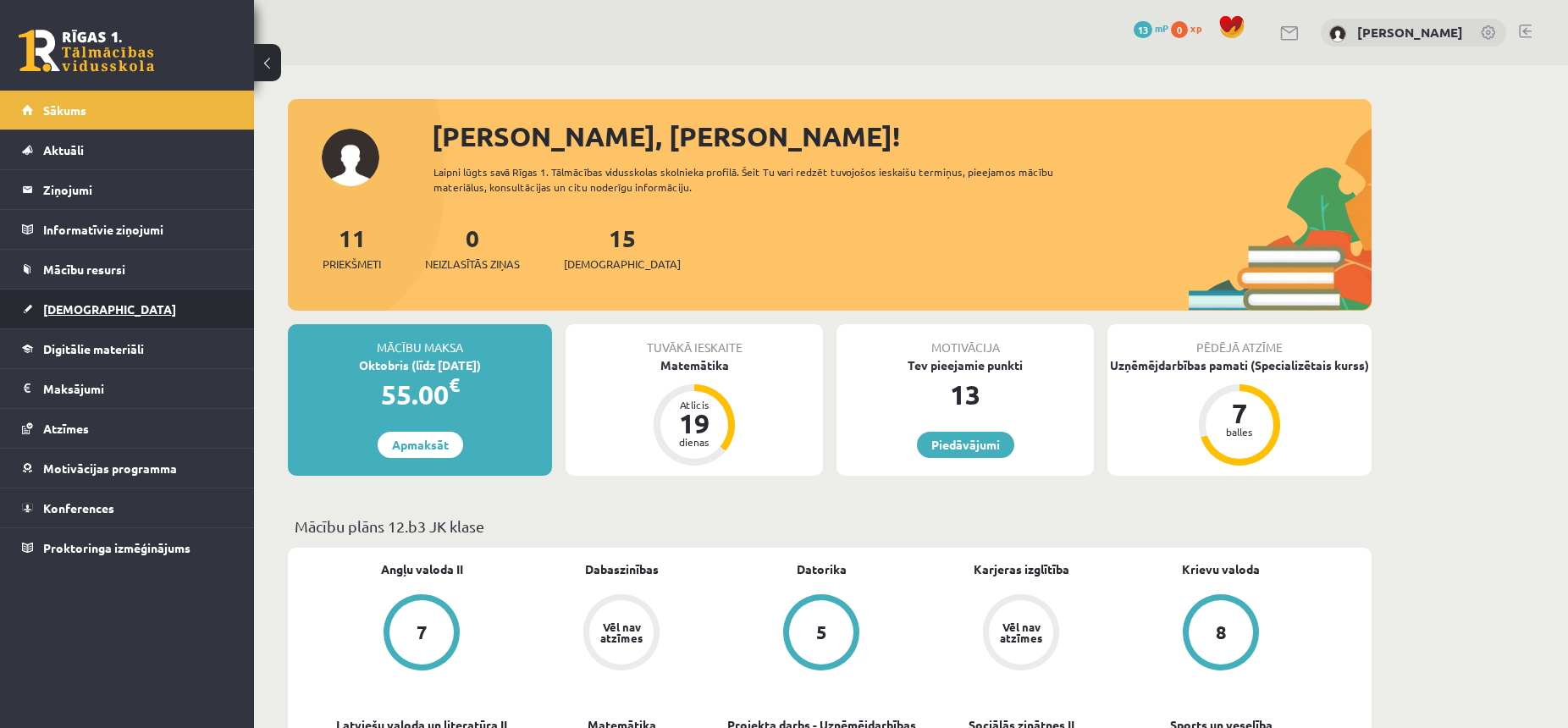
click at [104, 294] on link "[DEMOGRAPHIC_DATA]" at bounding box center [127, 309] width 211 height 39
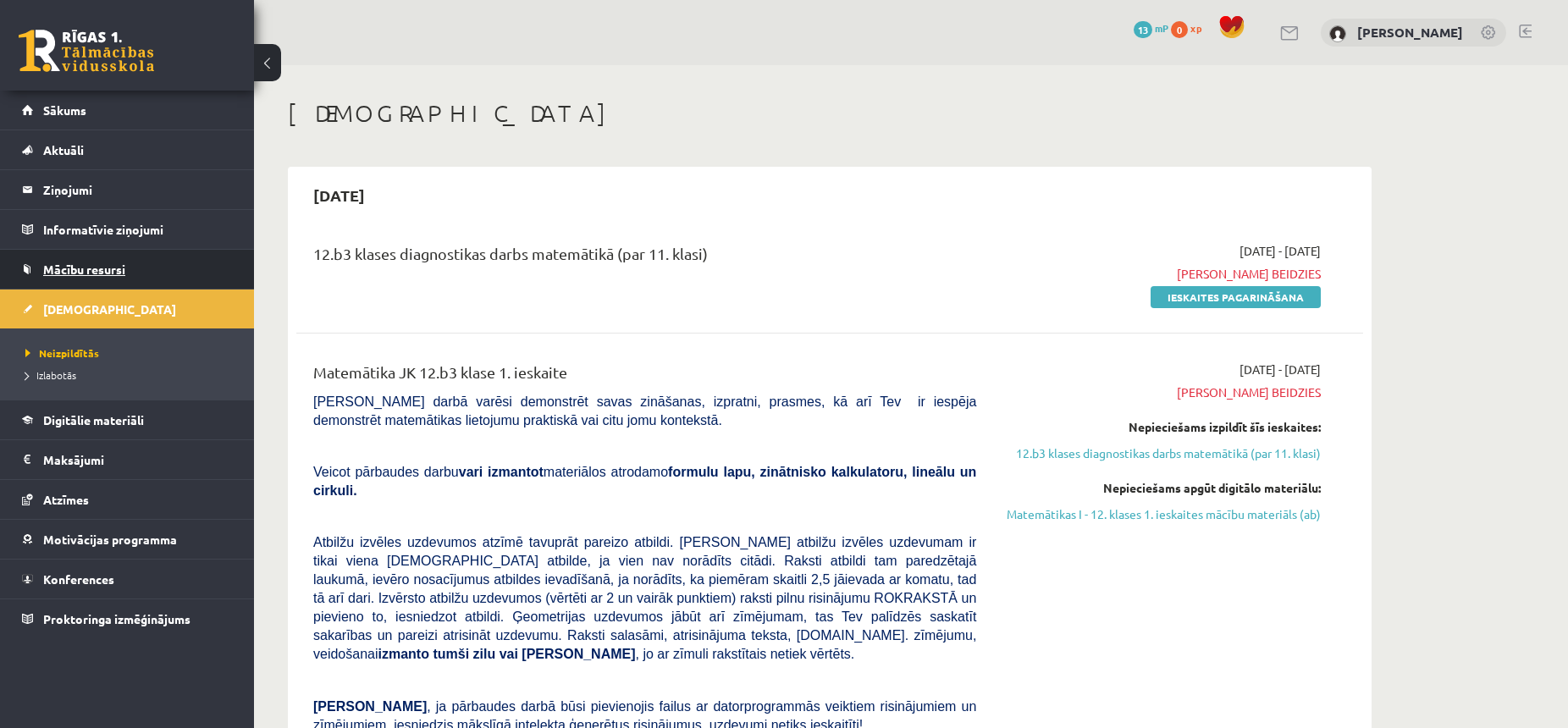
click at [112, 264] on span "Mācību resursi" at bounding box center [84, 269] width 82 height 15
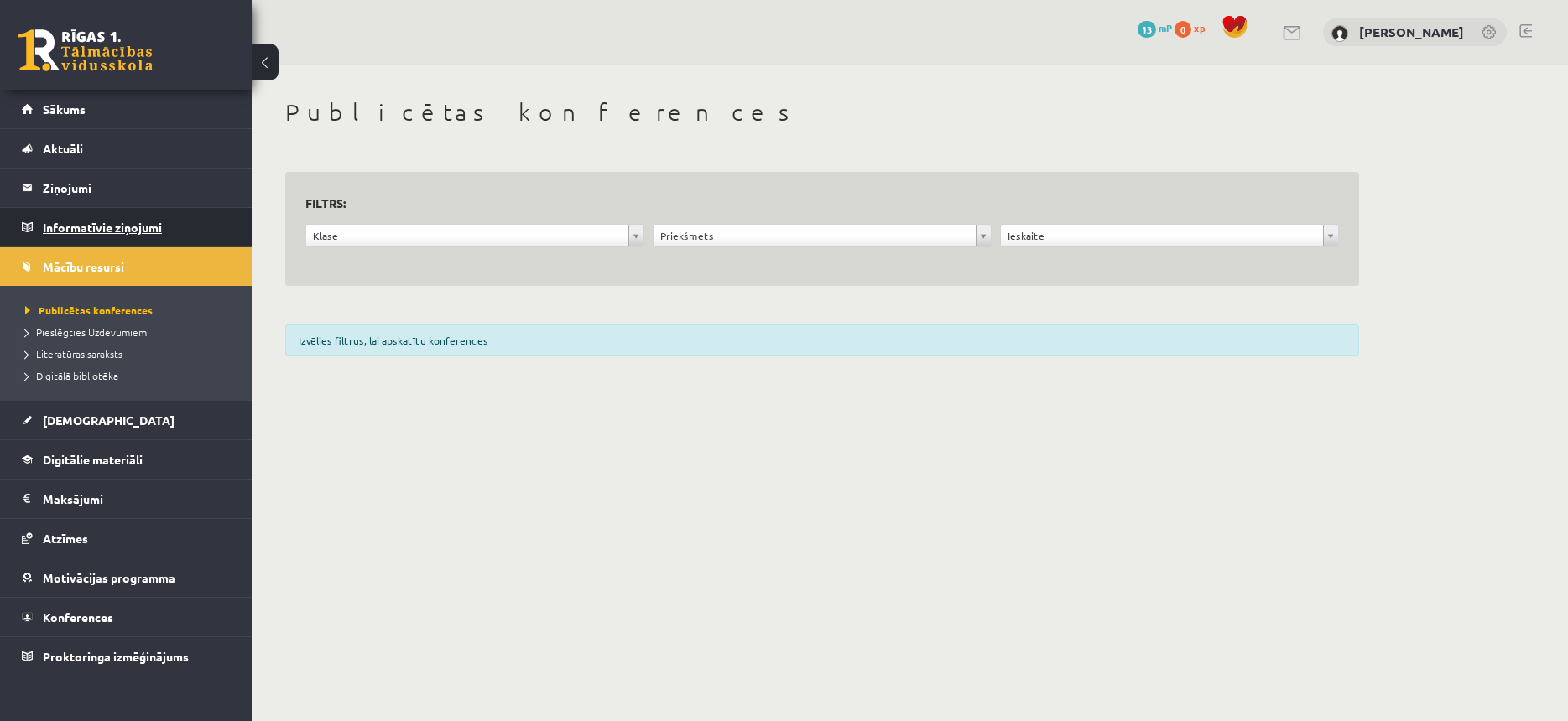
click at [132, 231] on legend "Informatīvie ziņojumi 0" at bounding box center [136, 228] width 188 height 39
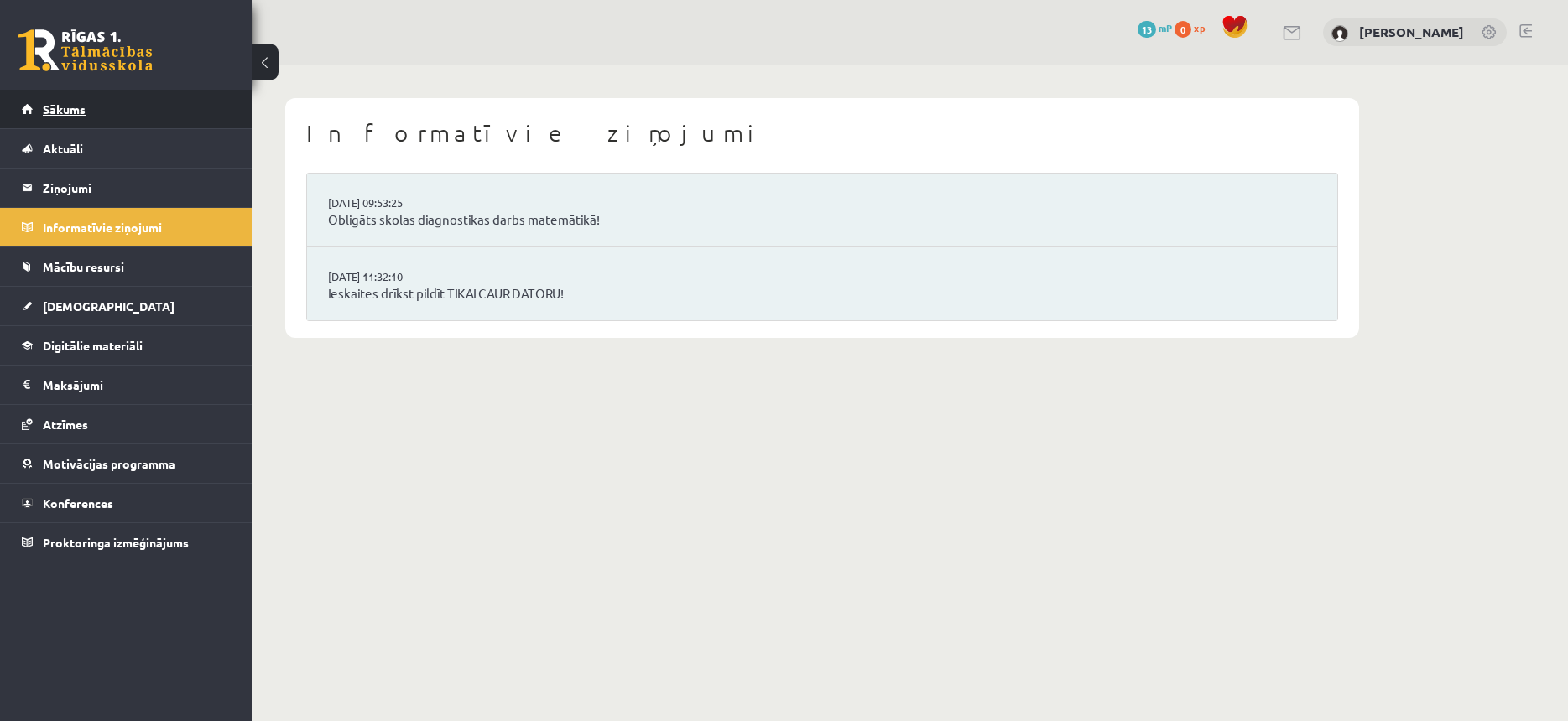
click at [126, 117] on link "Sākums" at bounding box center [126, 109] width 209 height 39
